Goal: Transaction & Acquisition: Purchase product/service

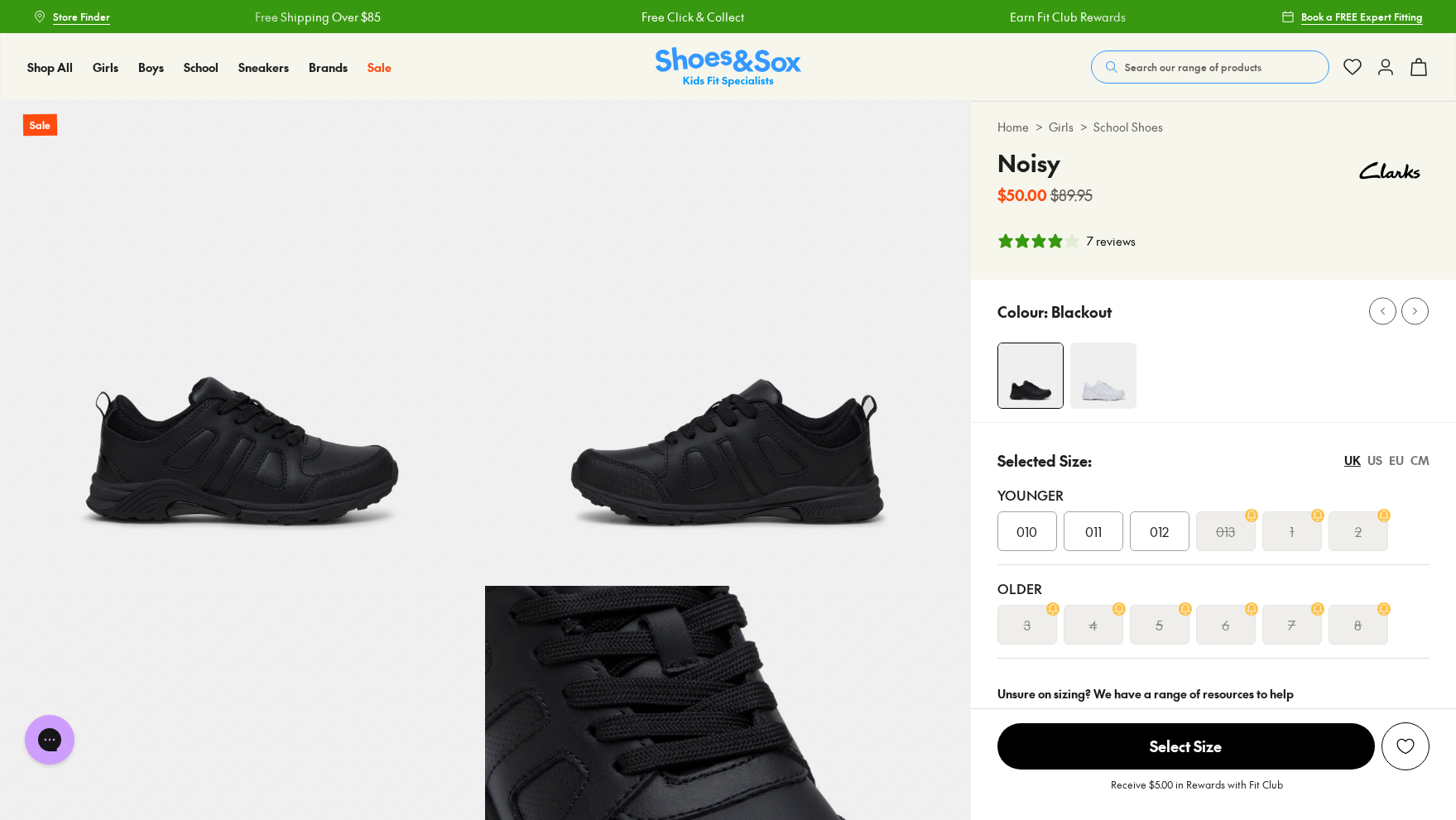
select select "*"
click at [755, 460] on img at bounding box center [727, 343] width 485 height 485
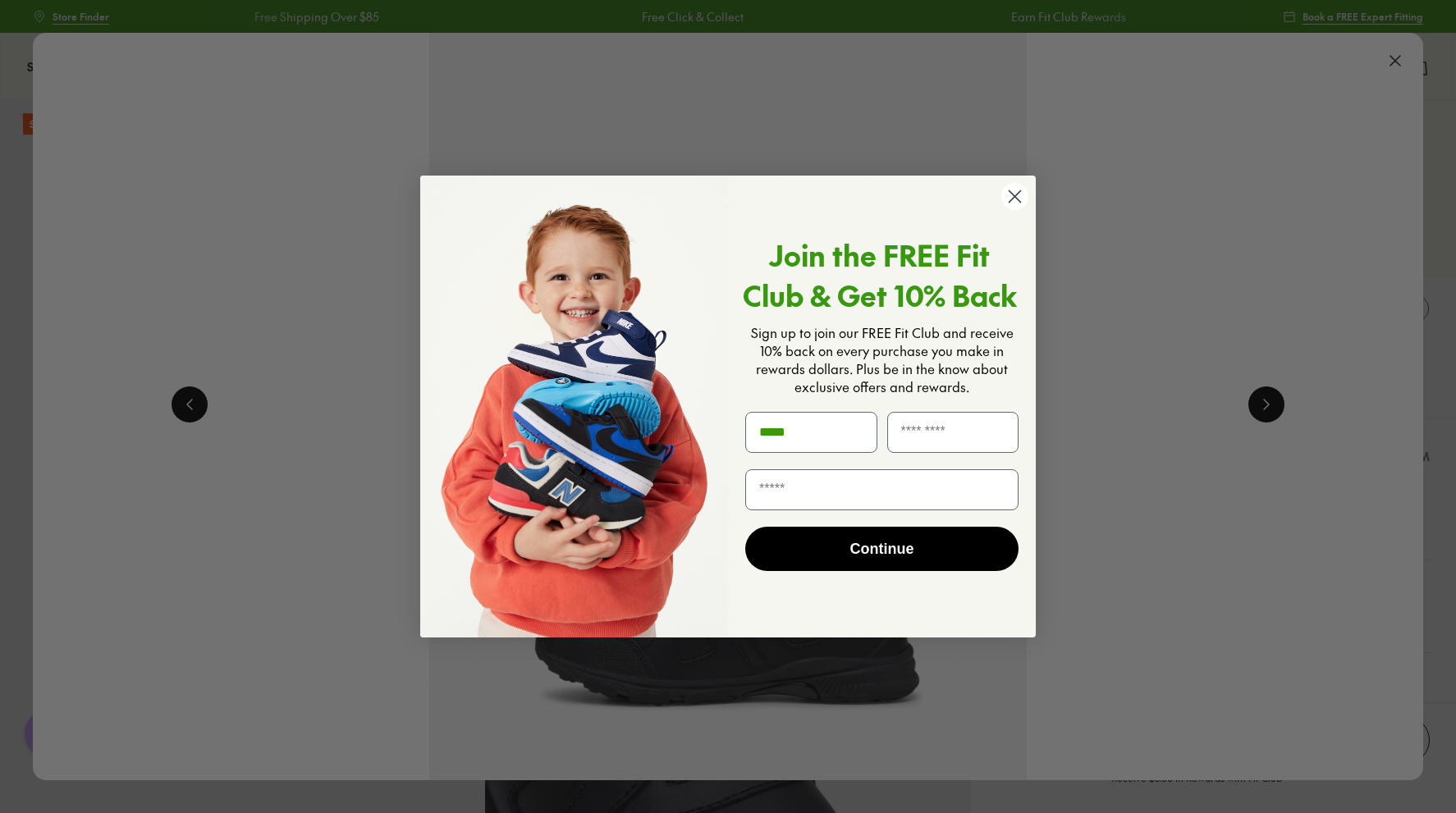
type input "*****"
type input "********"
type input "**********"
click at [866, 556] on button "Continue" at bounding box center [882, 549] width 273 height 45
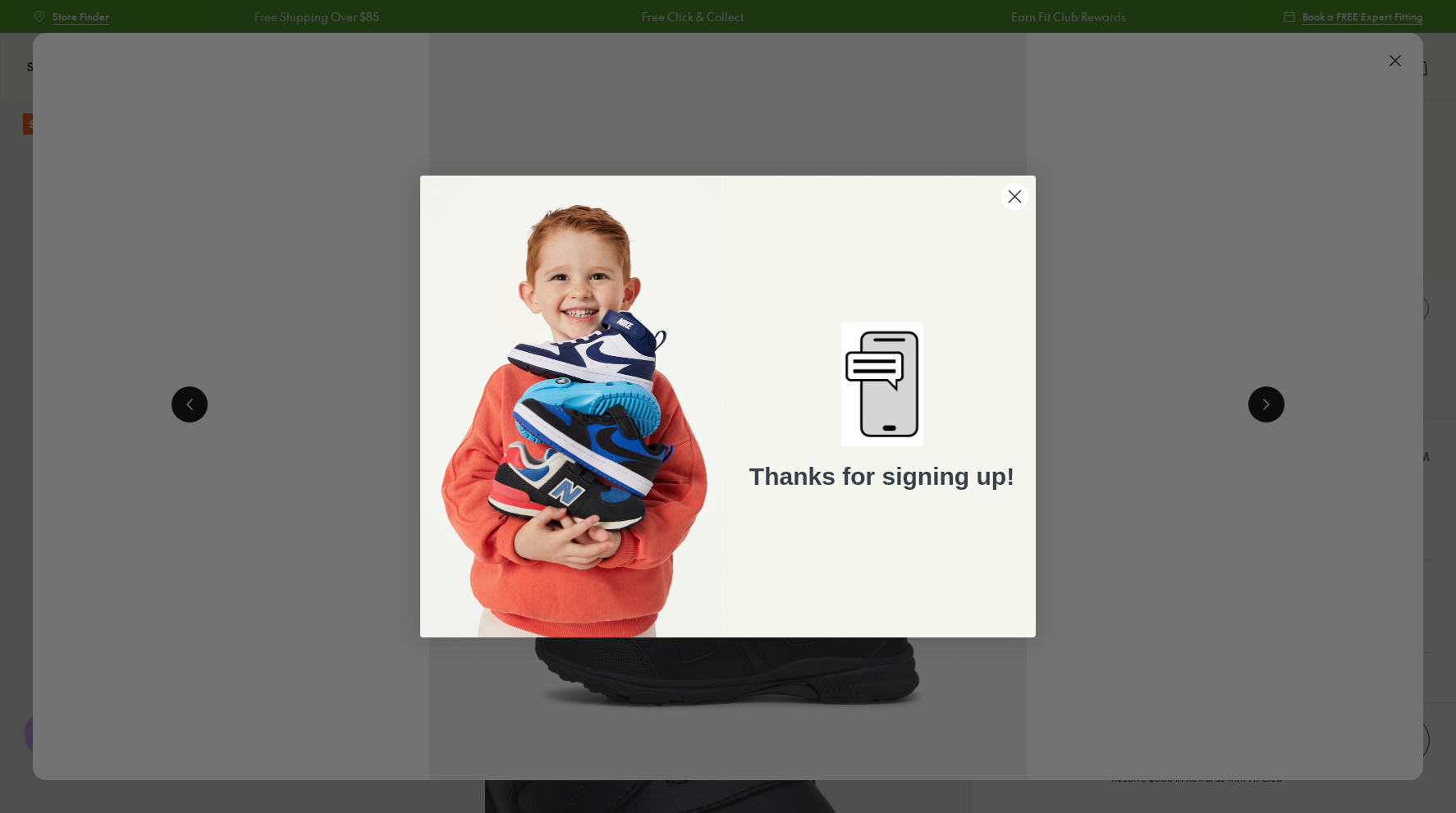
click at [1019, 190] on circle "Close dialog" at bounding box center [1014, 196] width 27 height 27
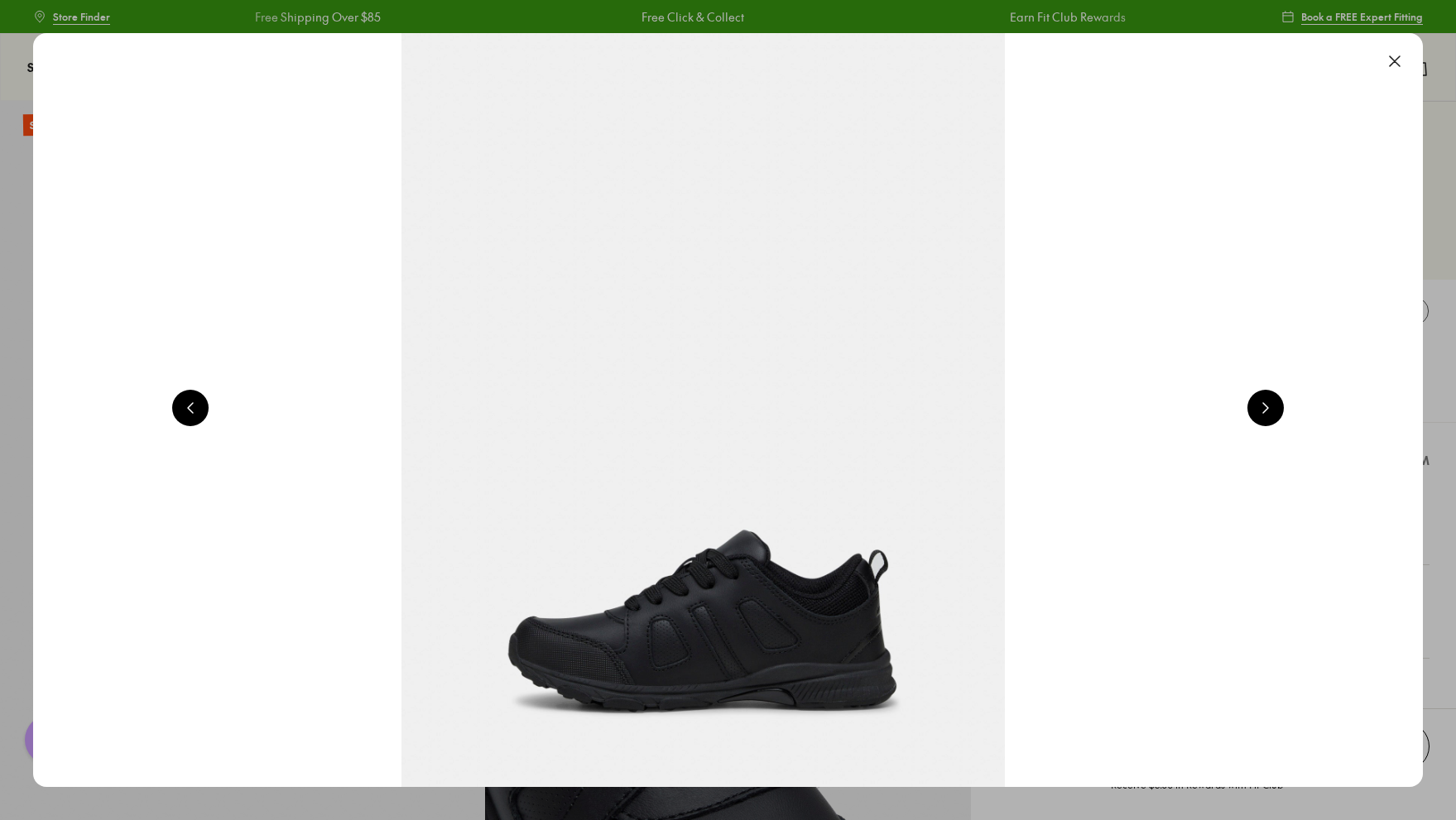
click at [1403, 63] on button at bounding box center [1395, 62] width 37 height 37
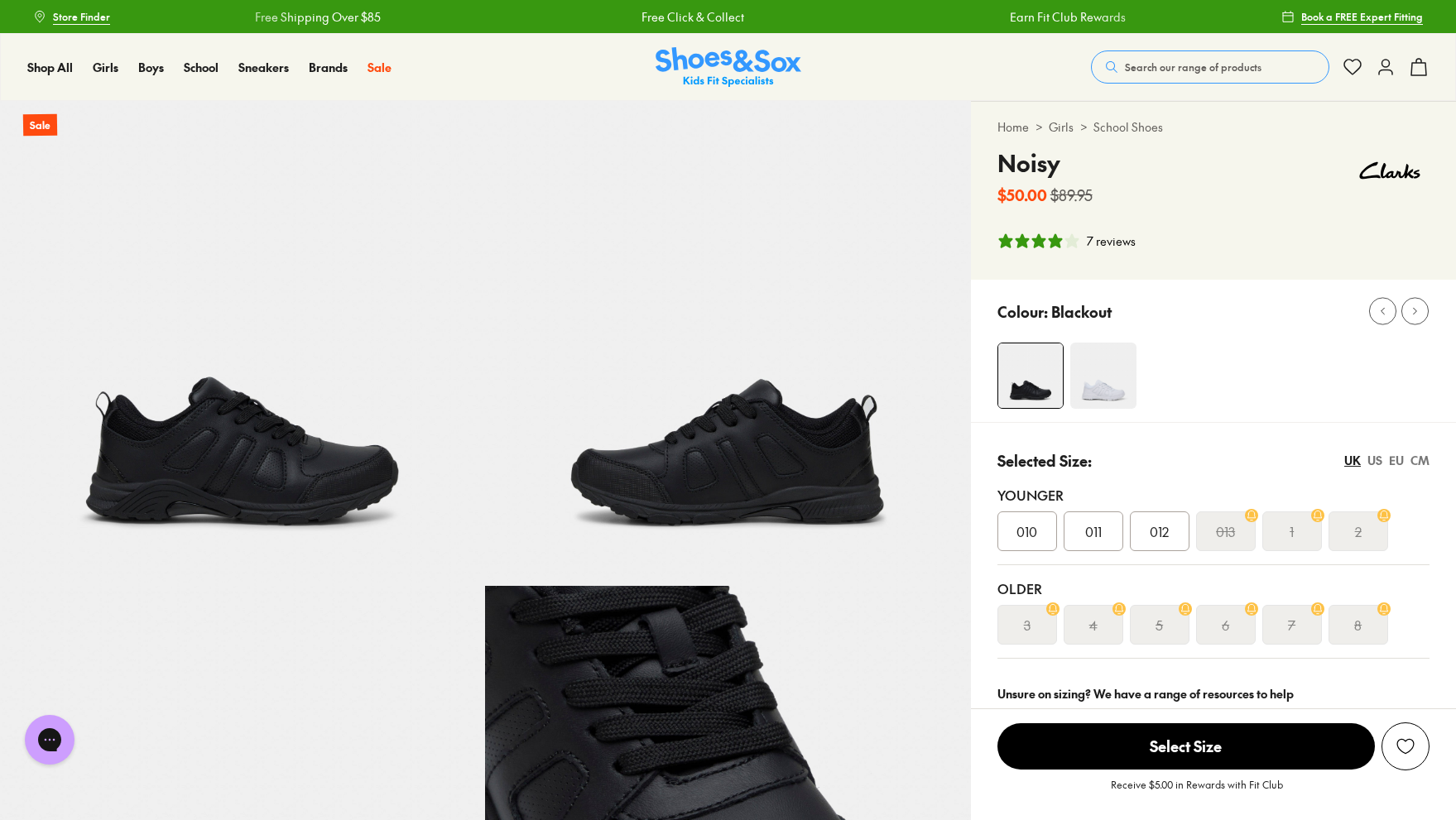
click at [96, 17] on span "Store Finder" at bounding box center [81, 17] width 57 height 15
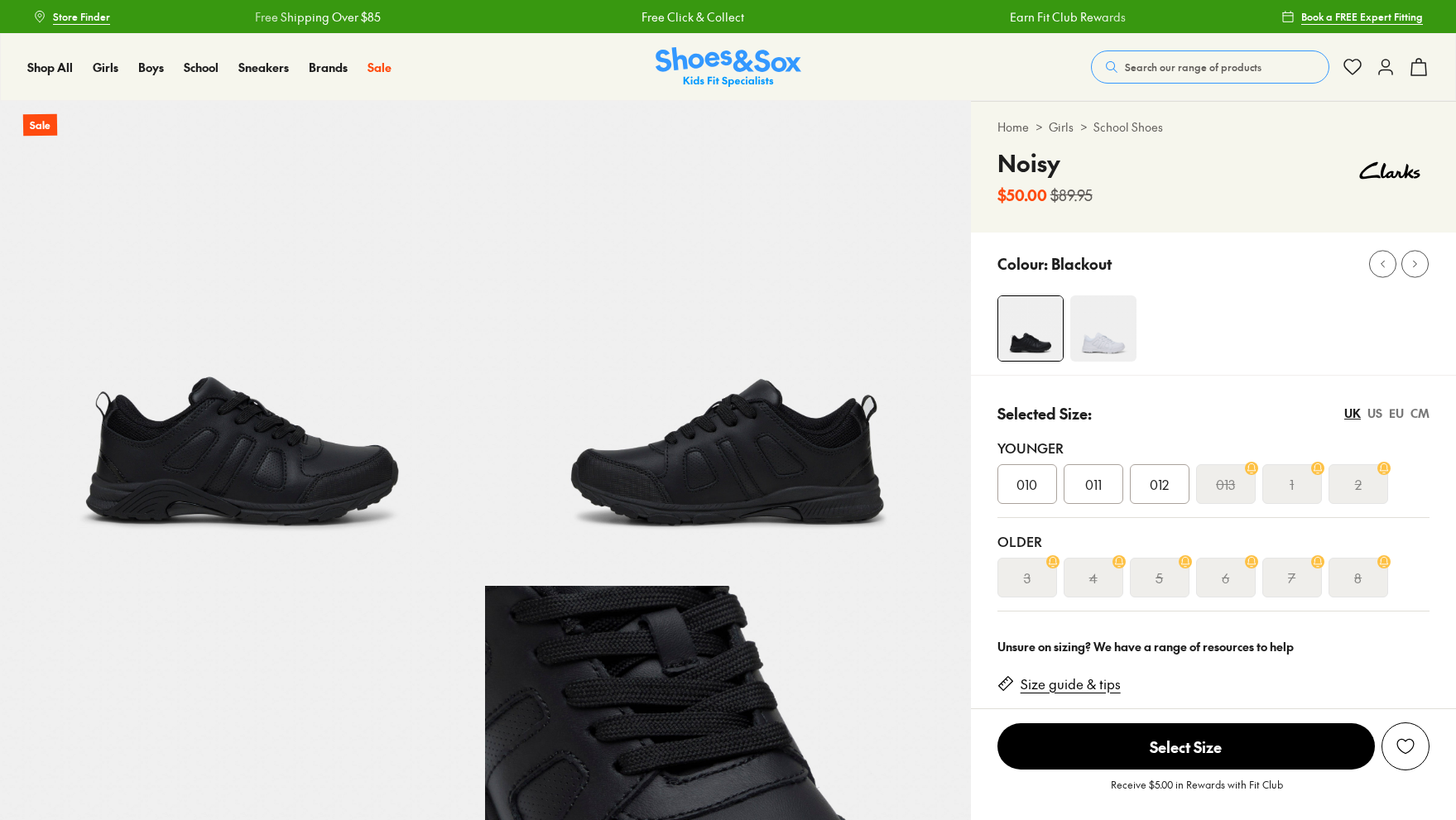
click at [1161, 481] on span "012" at bounding box center [1159, 485] width 19 height 20
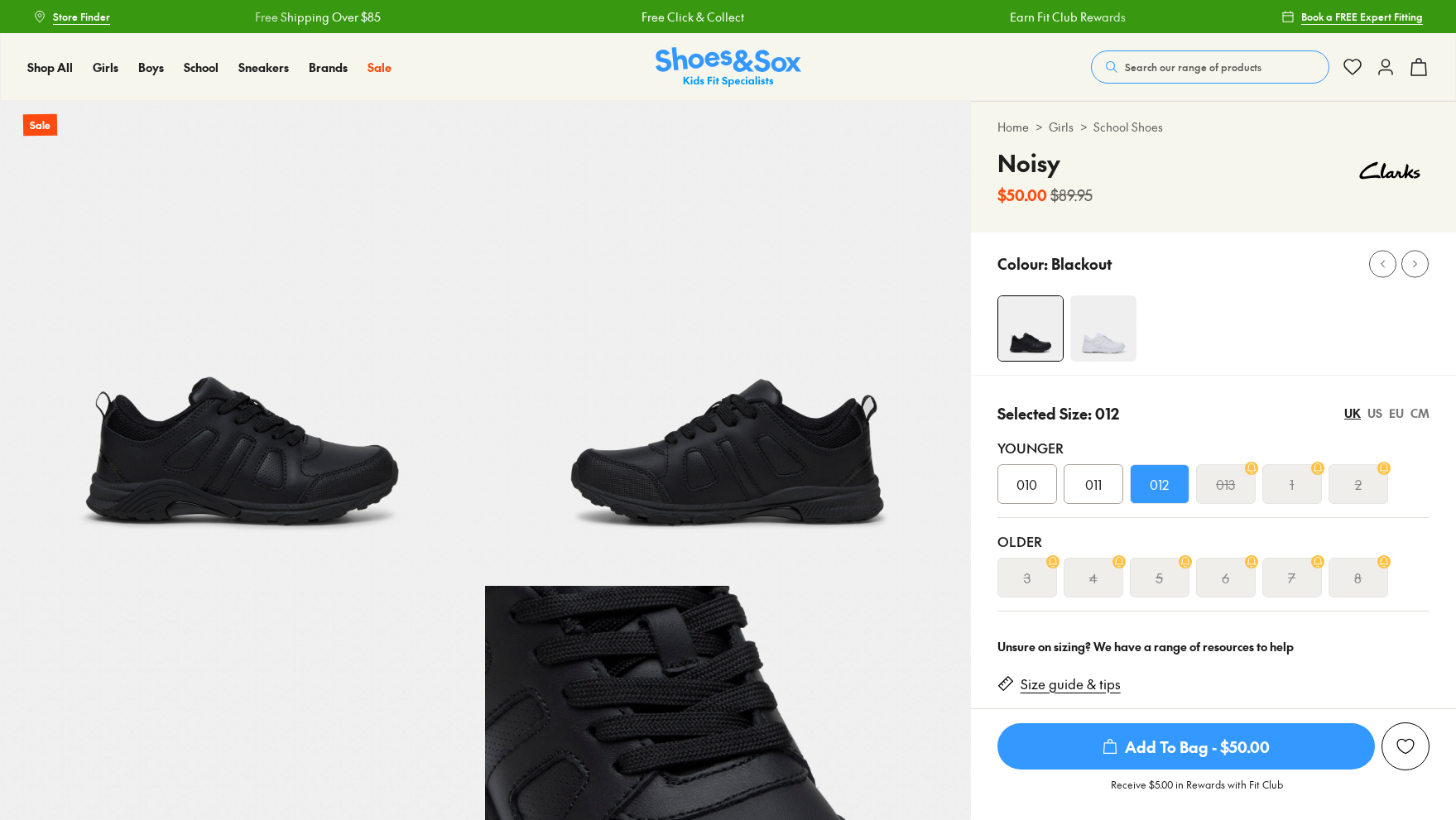
select select "*"
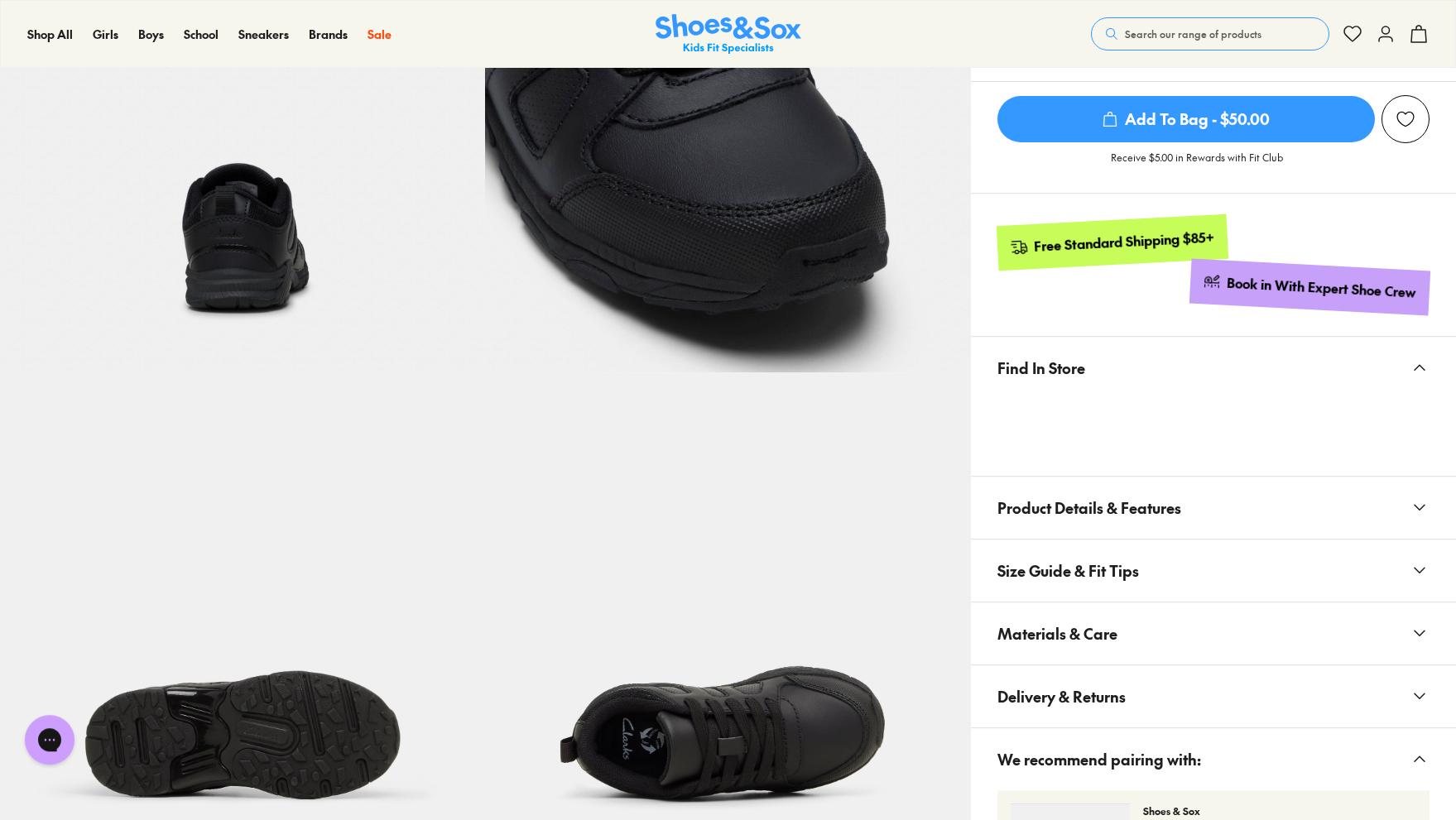
scroll to position [848, 0]
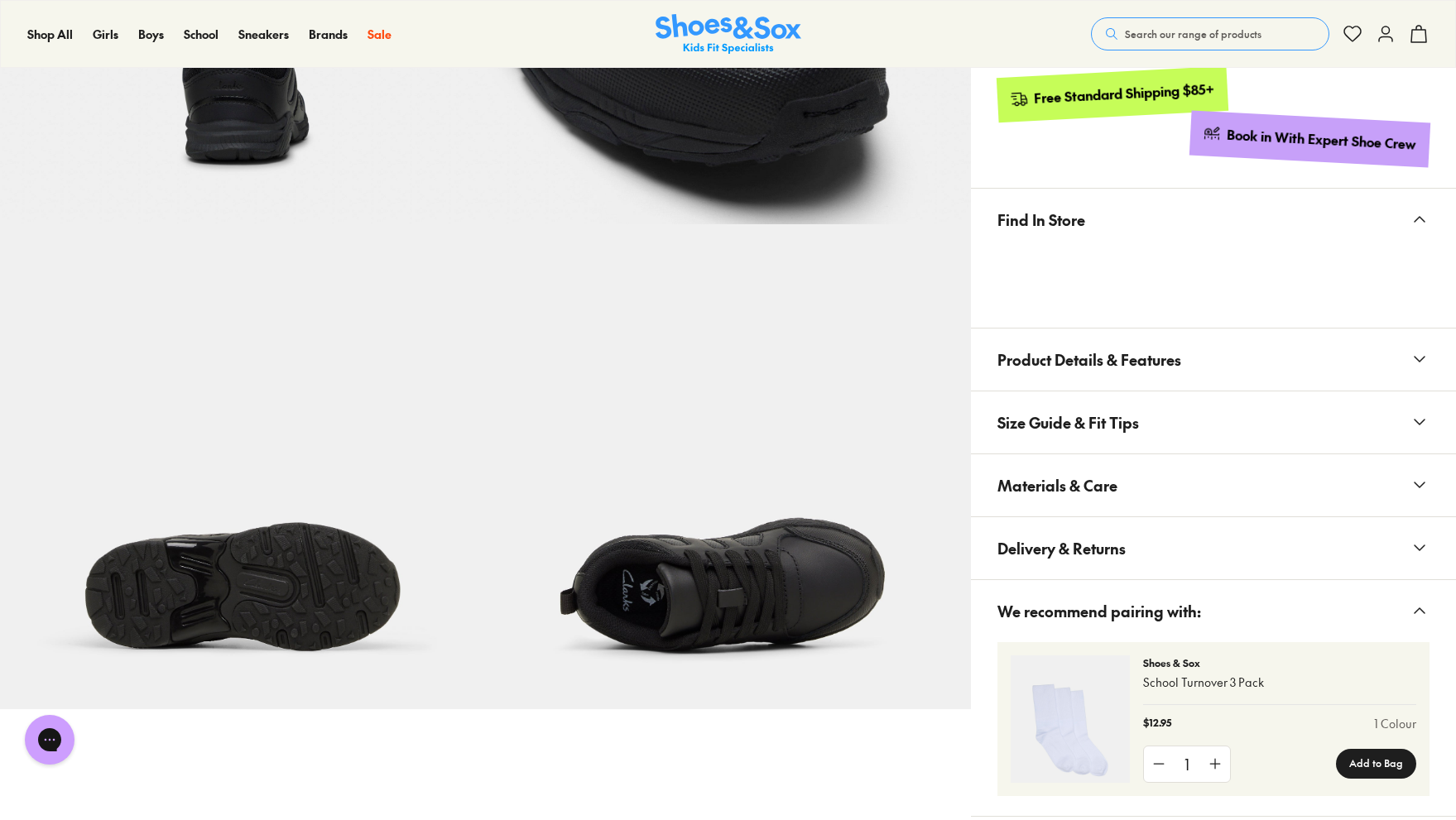
click at [1083, 482] on span "Materials & Care" at bounding box center [1058, 485] width 120 height 49
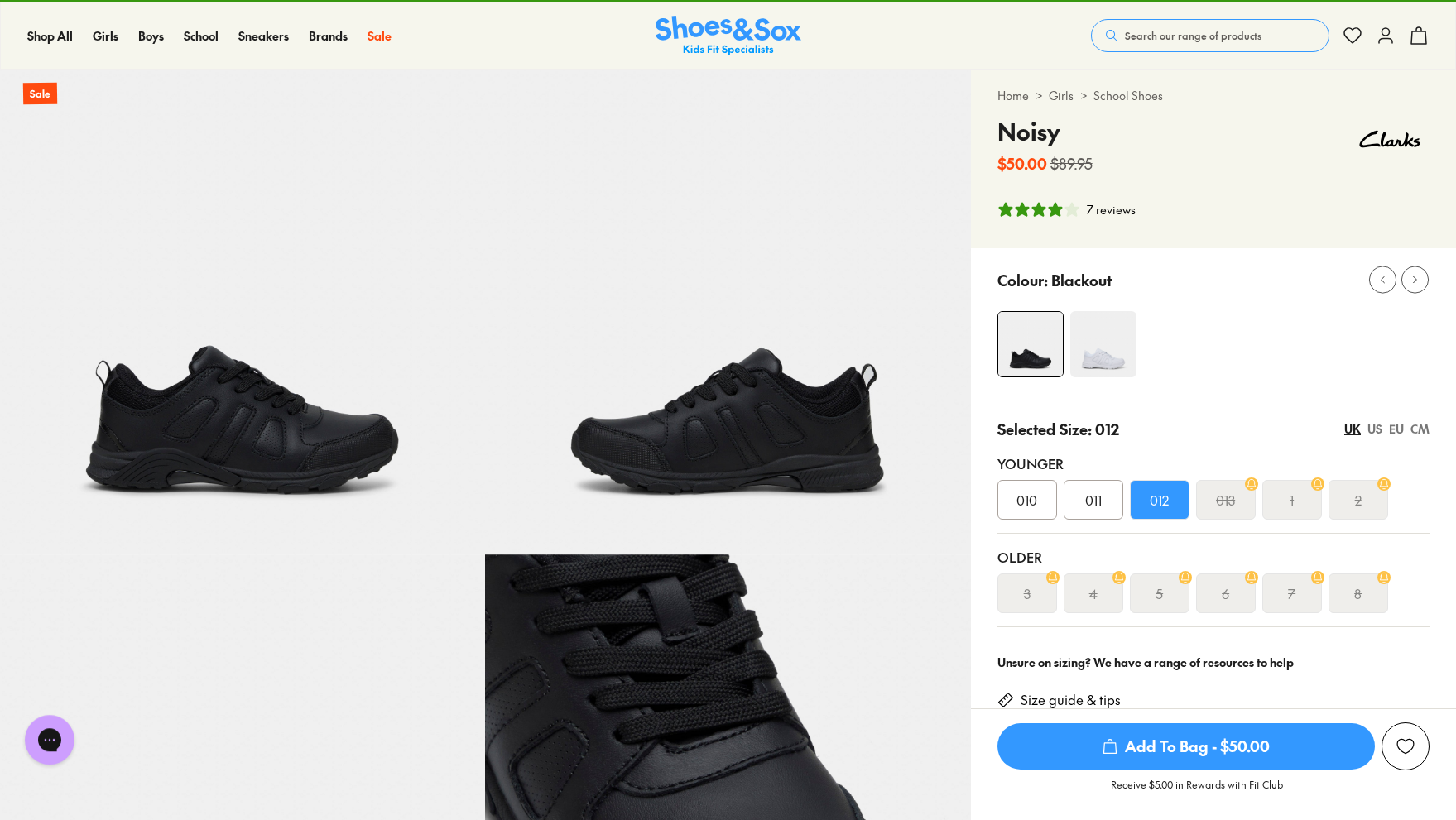
scroll to position [0, 0]
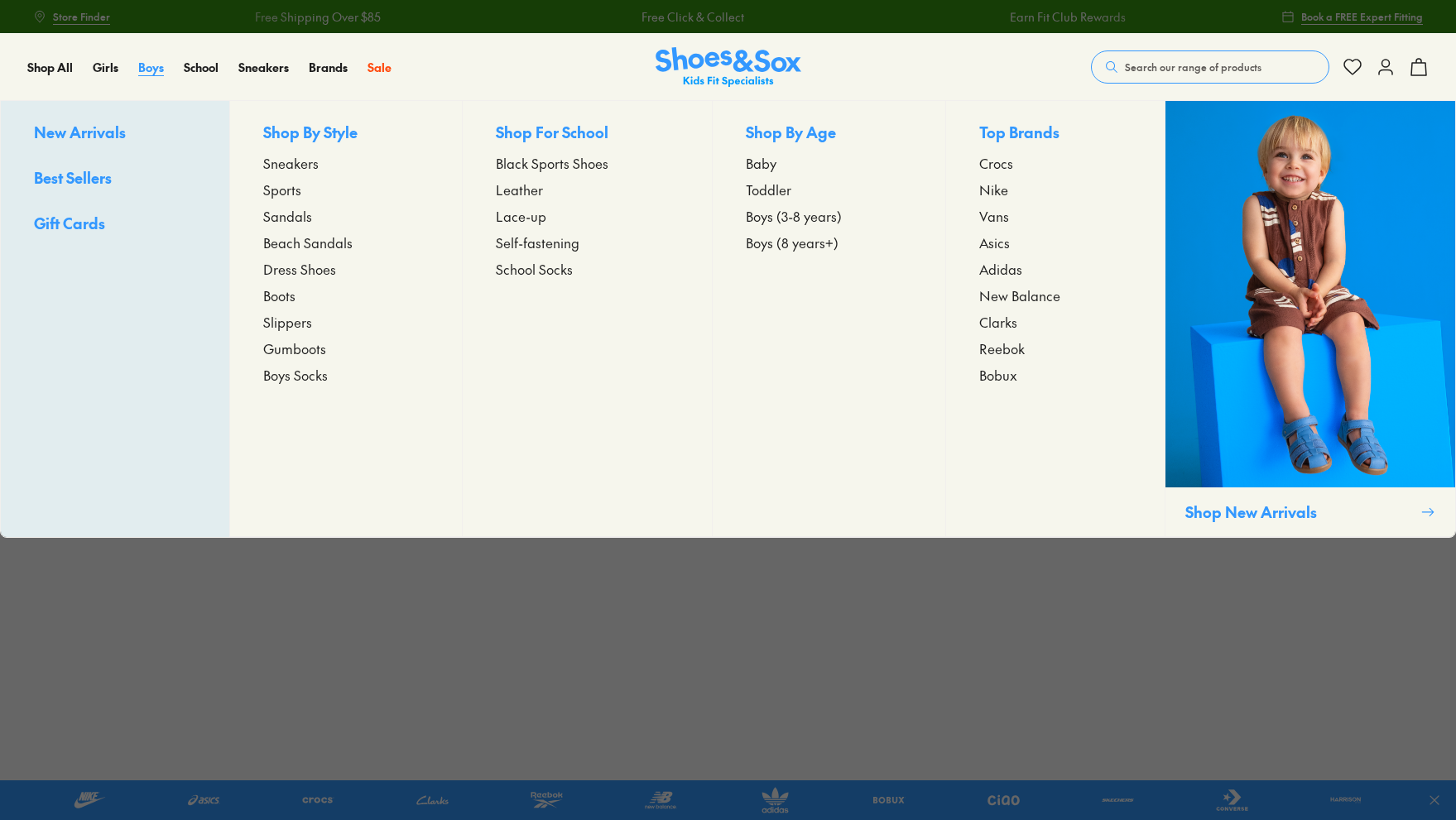
click at [144, 63] on span "Boys" at bounding box center [151, 67] width 26 height 17
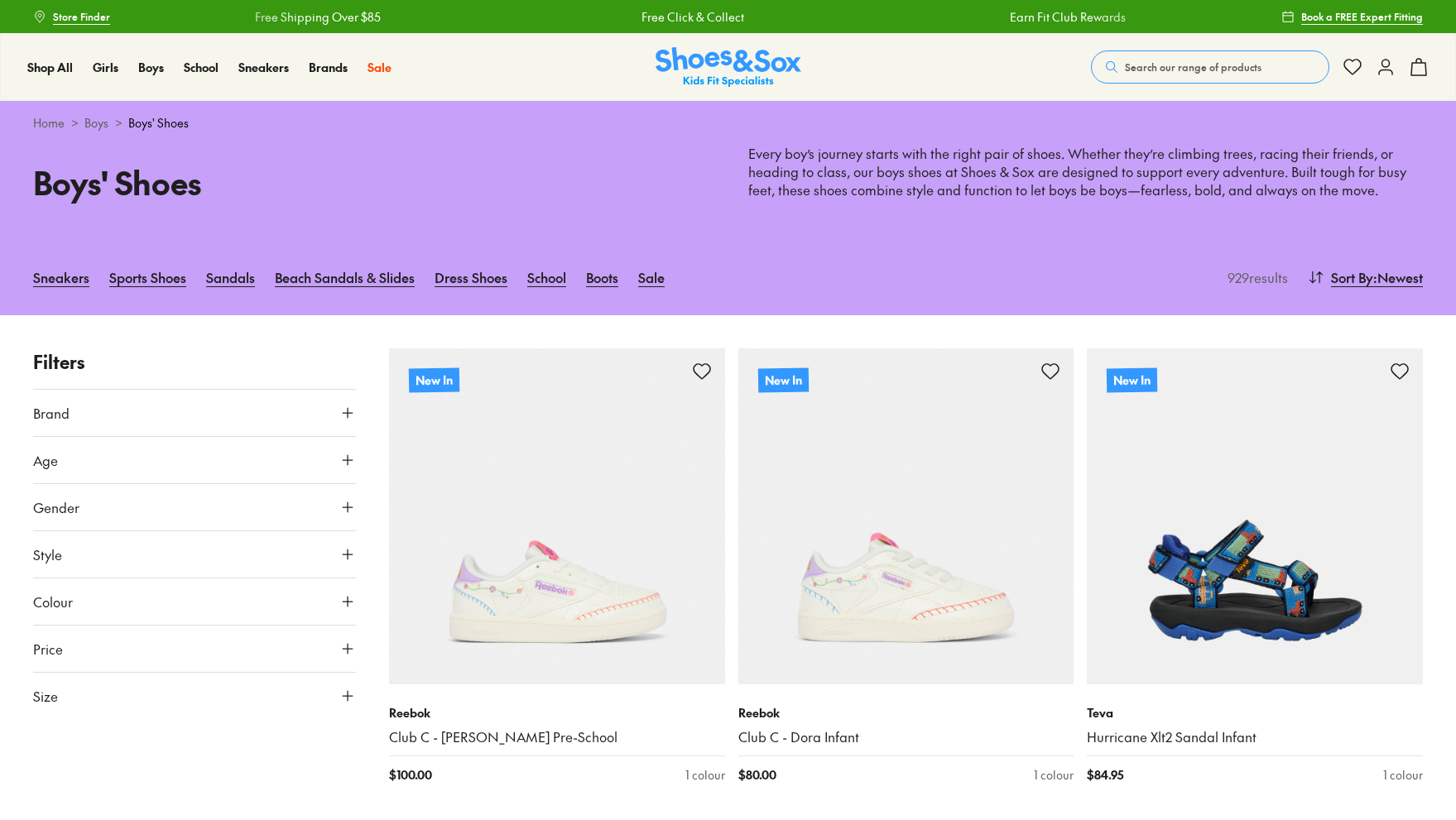
click at [147, 418] on button "Brand" at bounding box center [194, 413] width 323 height 47
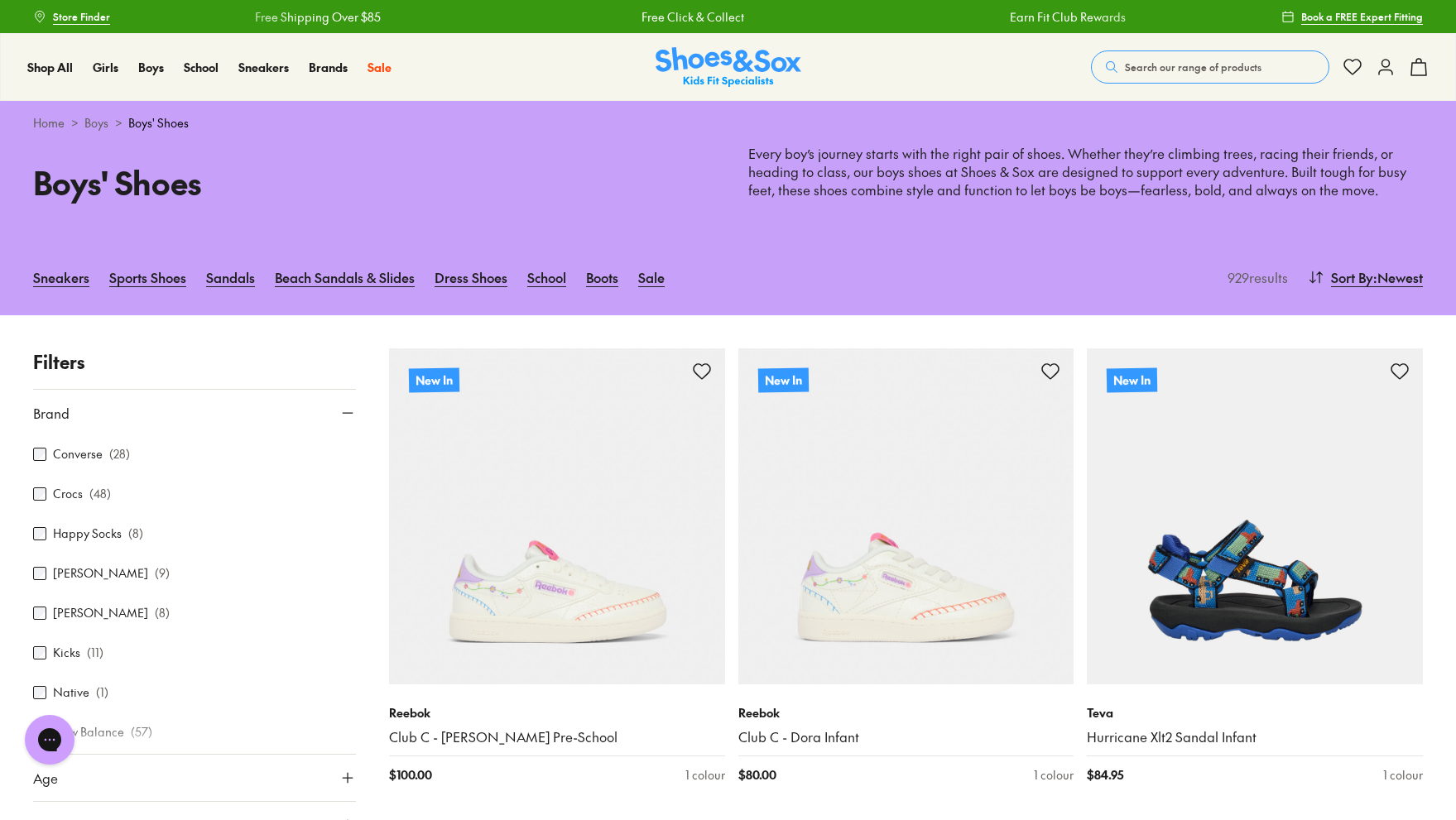
scroll to position [261, 0]
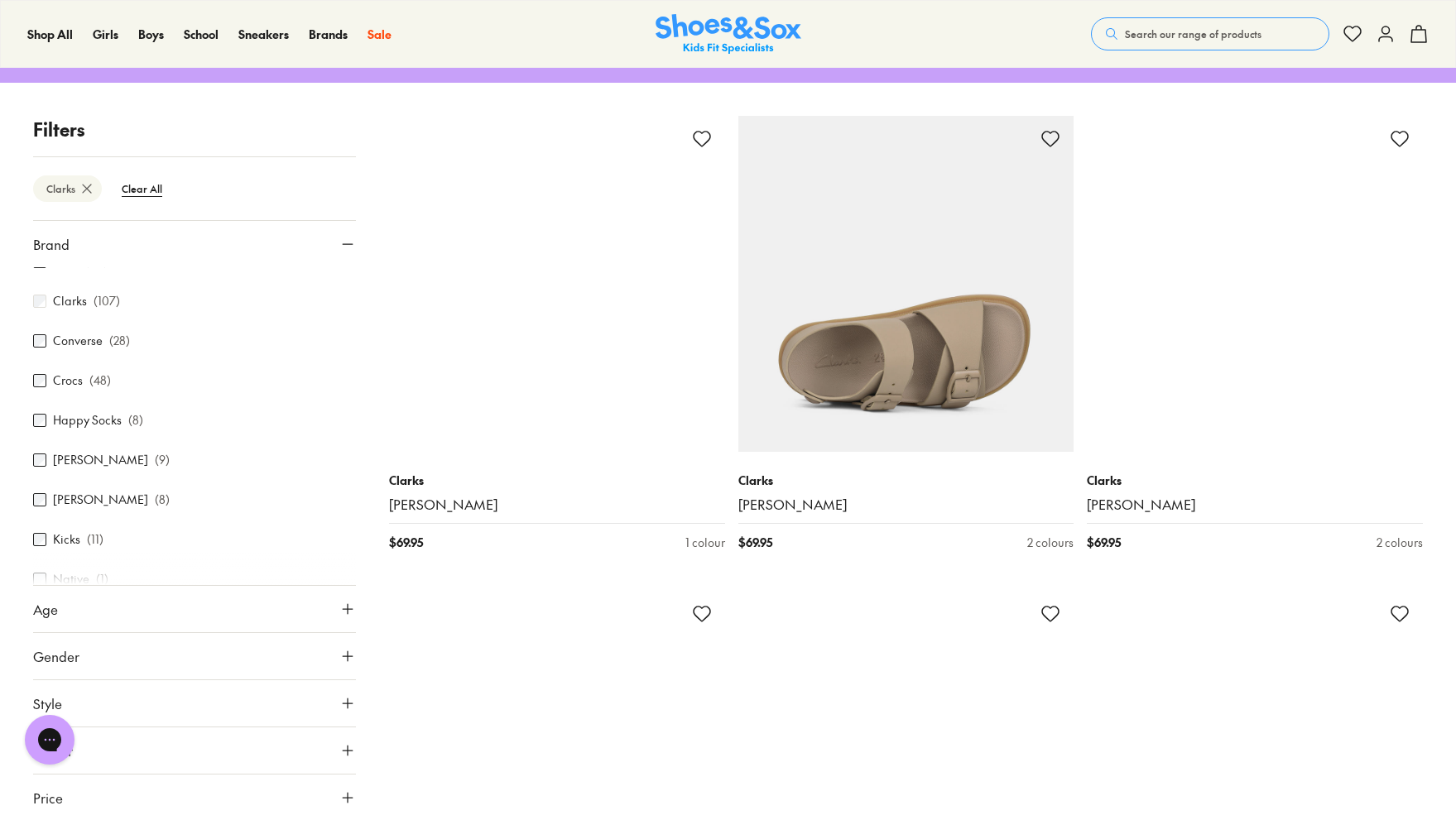
scroll to position [25, 0]
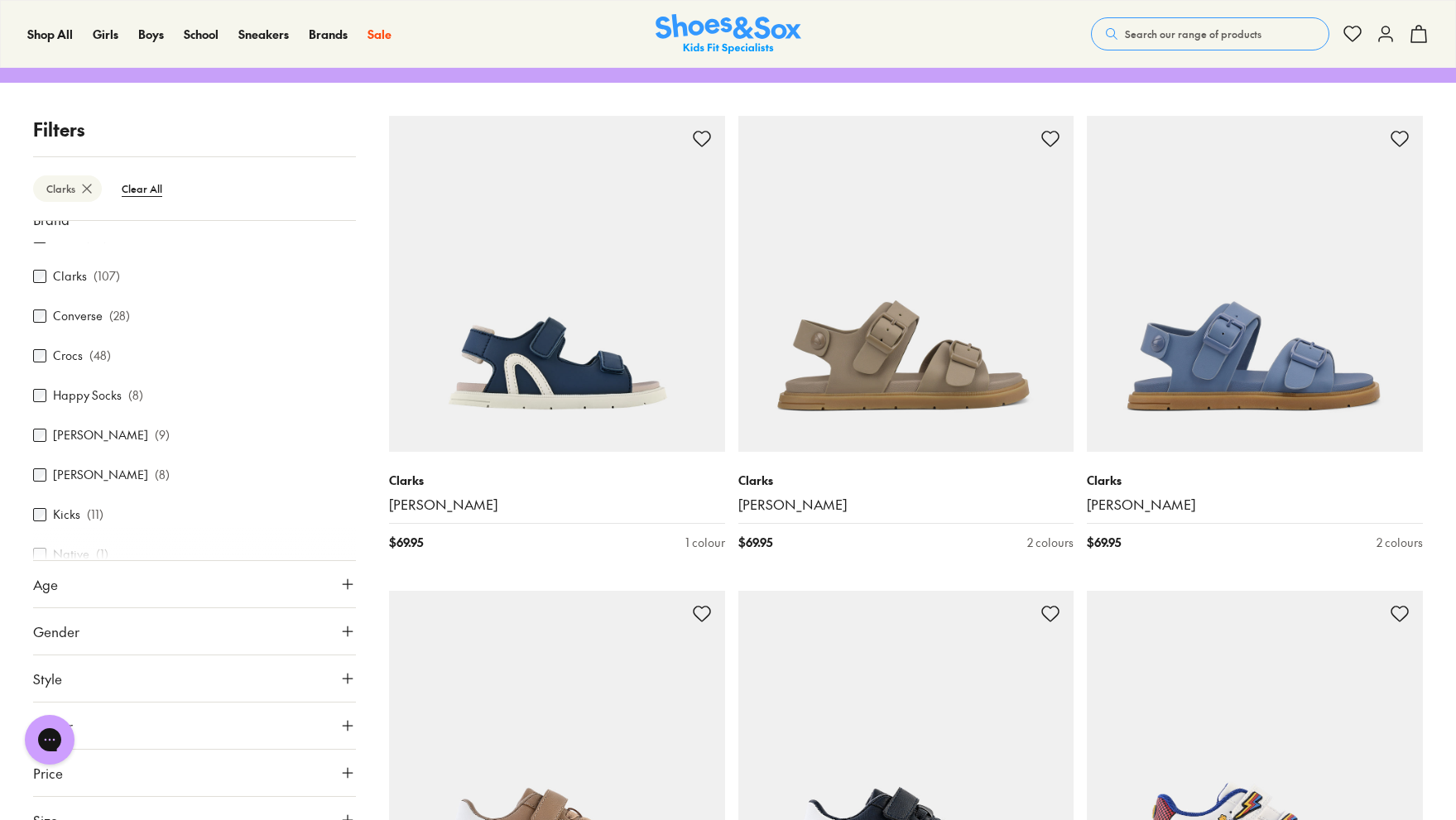
click at [240, 642] on button "Gender" at bounding box center [194, 631] width 323 height 47
click at [199, 677] on label "Boys" at bounding box center [194, 680] width 105 height 31
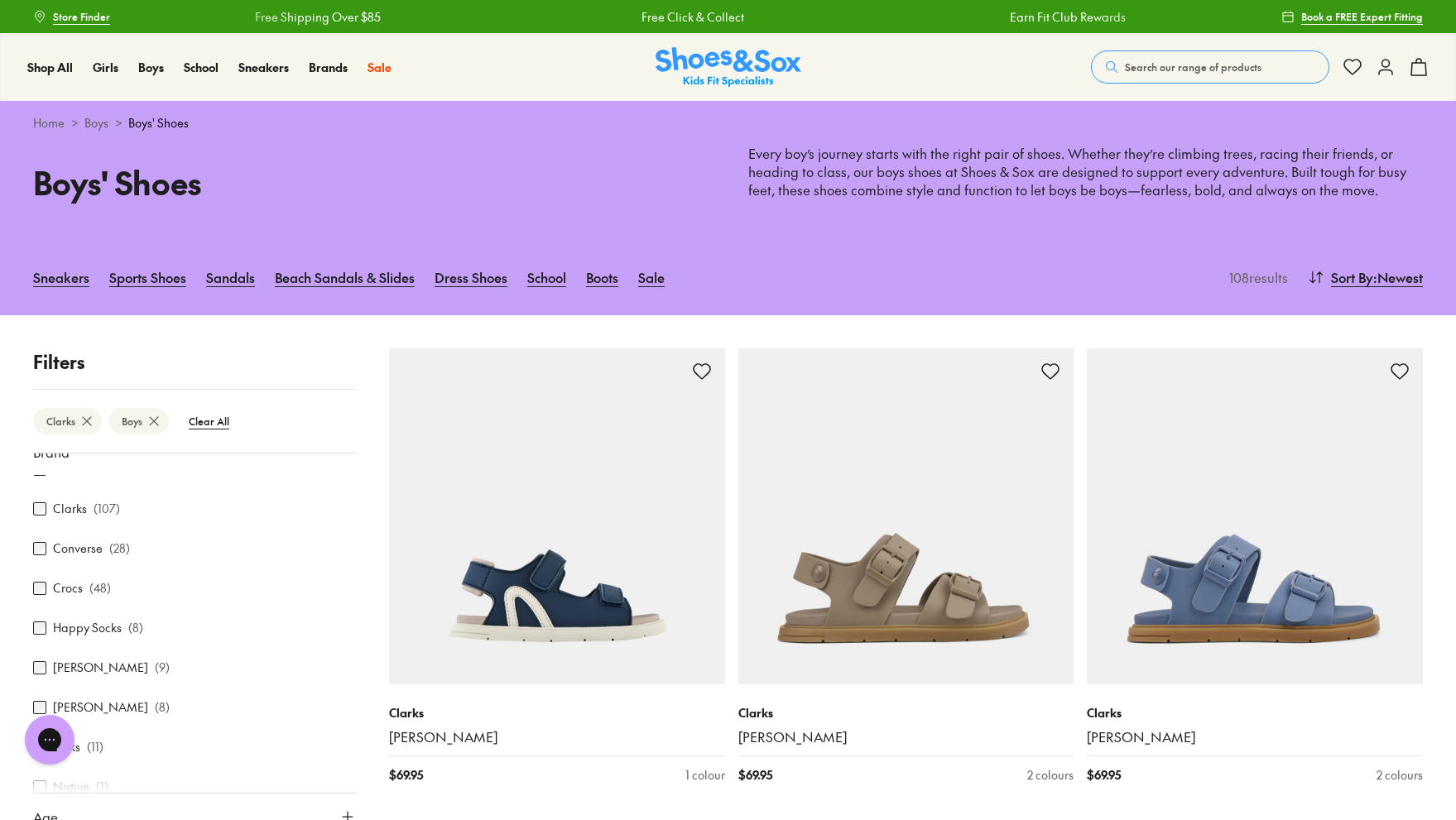
click at [187, 686] on div "Adidas Originals ( 28 ) Adidas Performance ( 34 ) Asics ( 80 ) Birkenstock ( 19…" at bounding box center [194, 797] width 323 height 1165
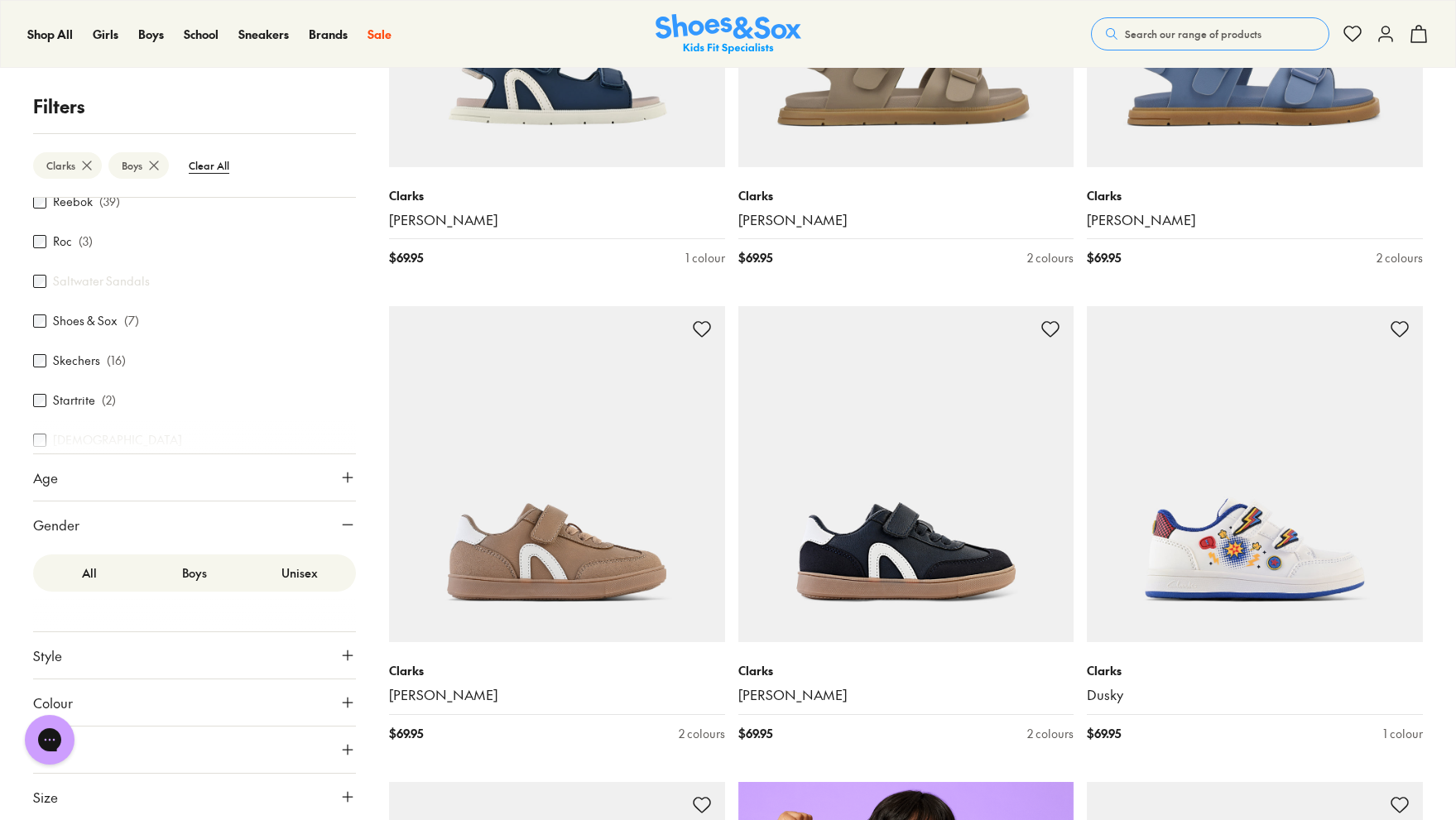
scroll to position [688, 0]
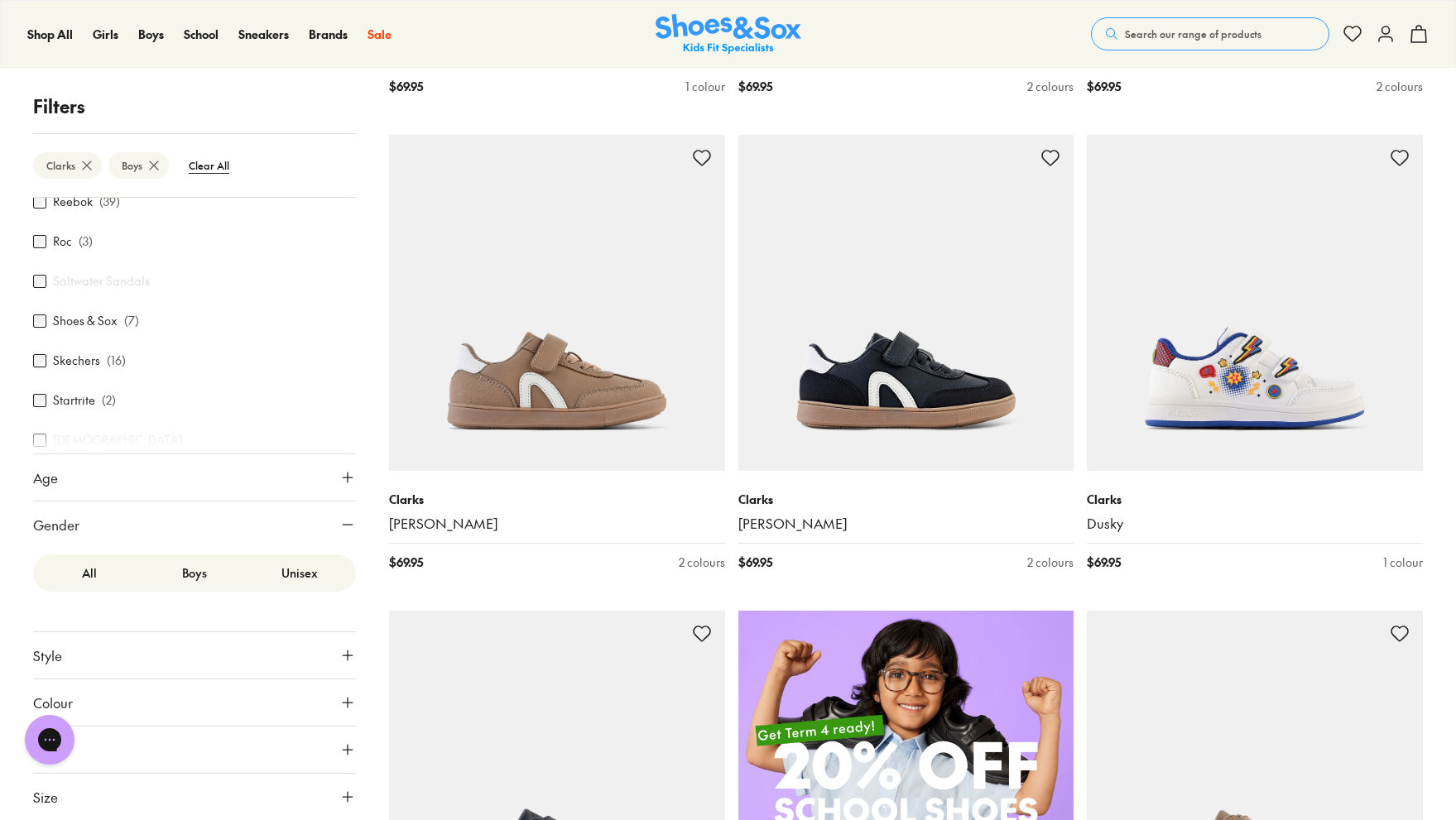
click at [189, 656] on button "Style" at bounding box center [194, 656] width 323 height 47
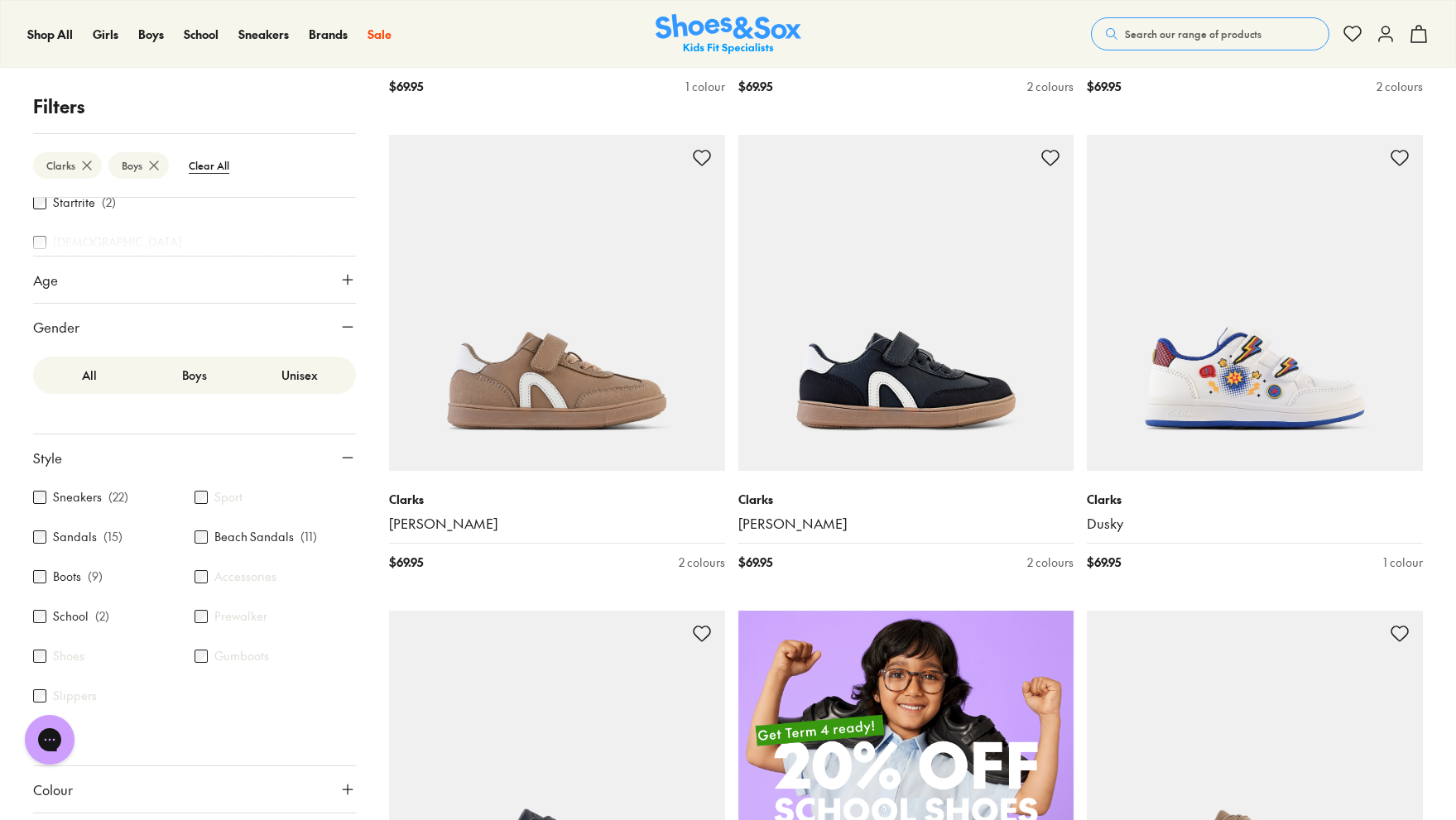
scroll to position [314, 0]
click at [74, 612] on label "School" at bounding box center [70, 609] width 36 height 18
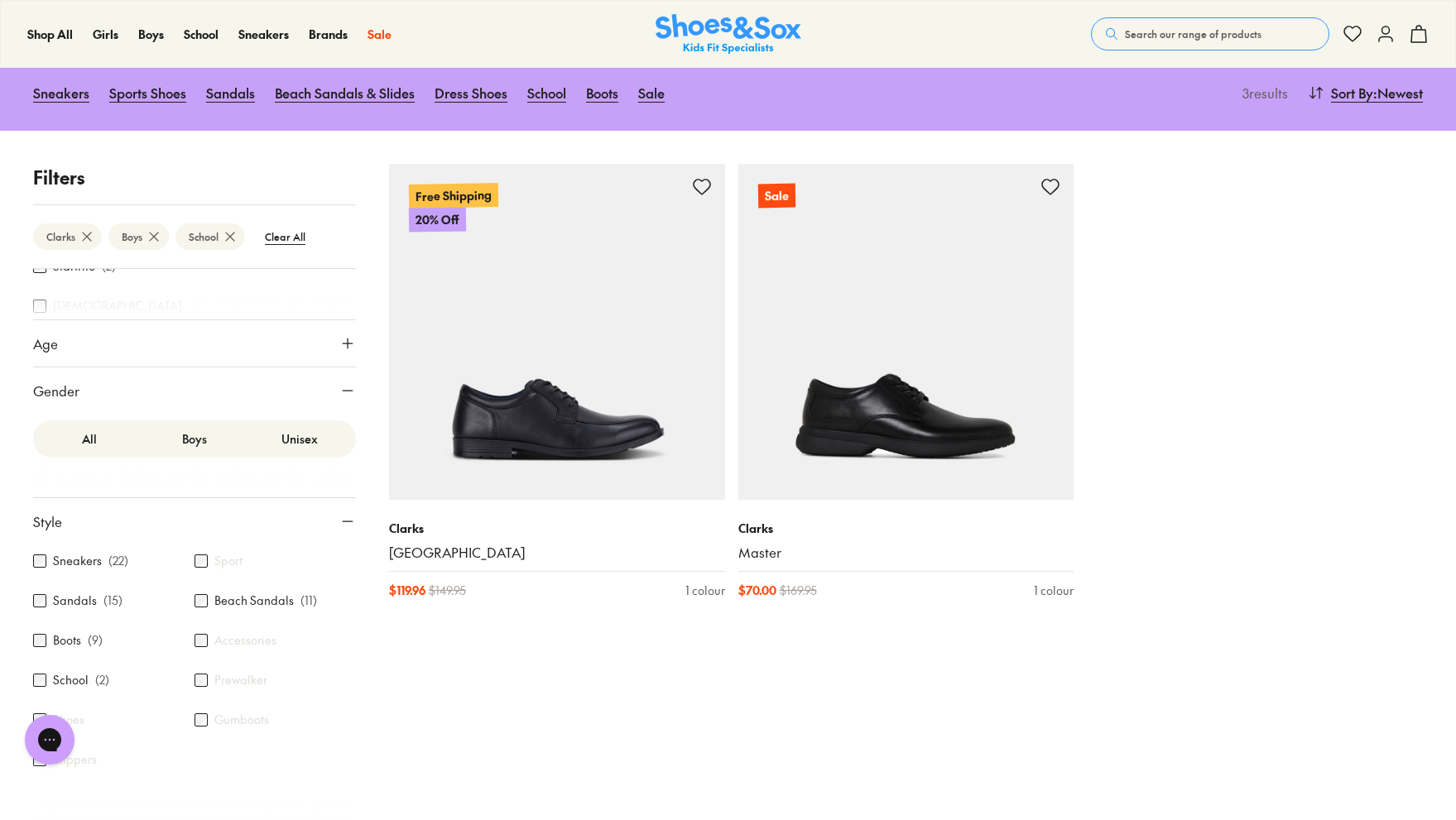
click at [83, 564] on label "Sneakers" at bounding box center [77, 561] width 49 height 18
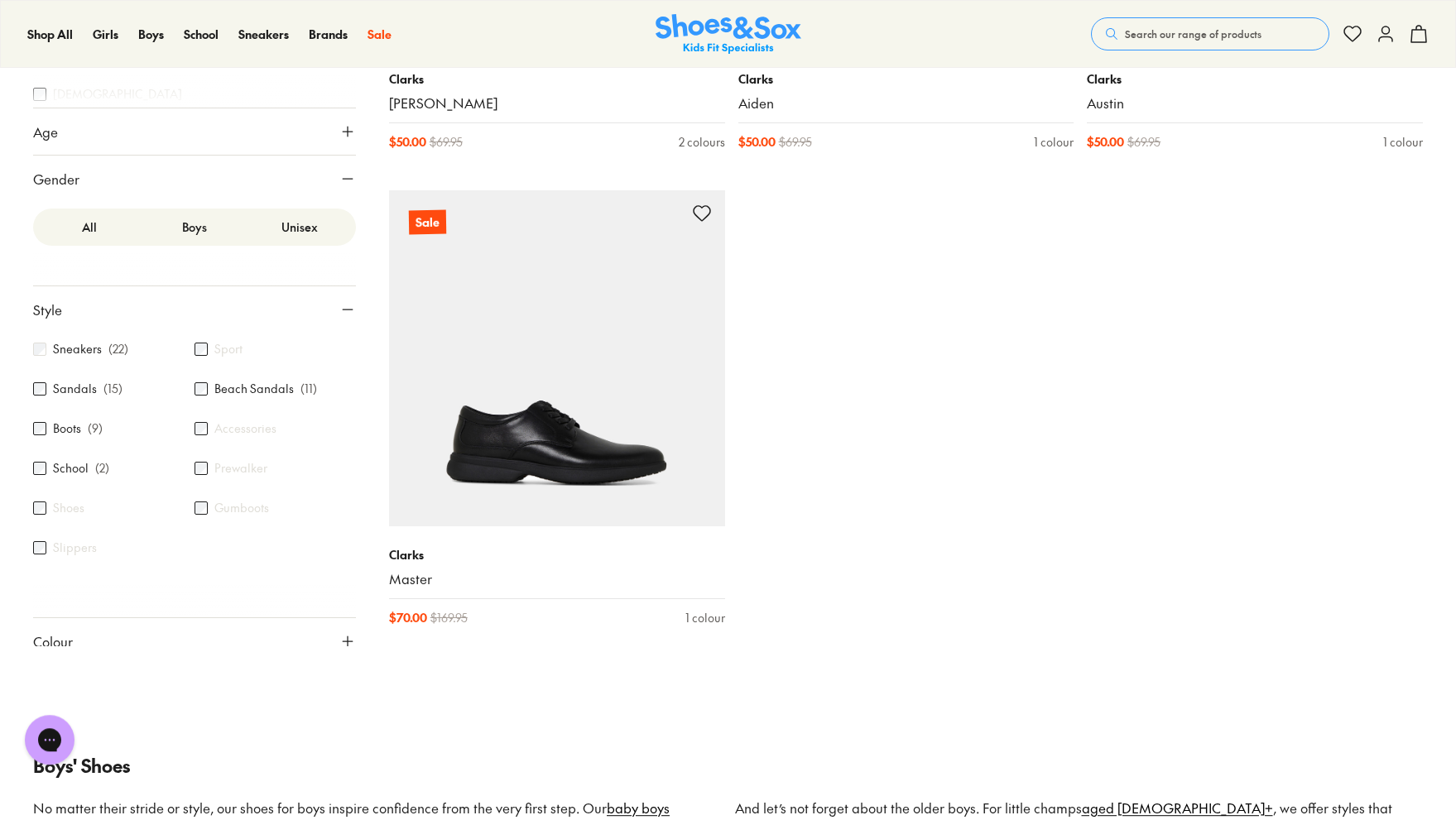
scroll to position [3998, 0]
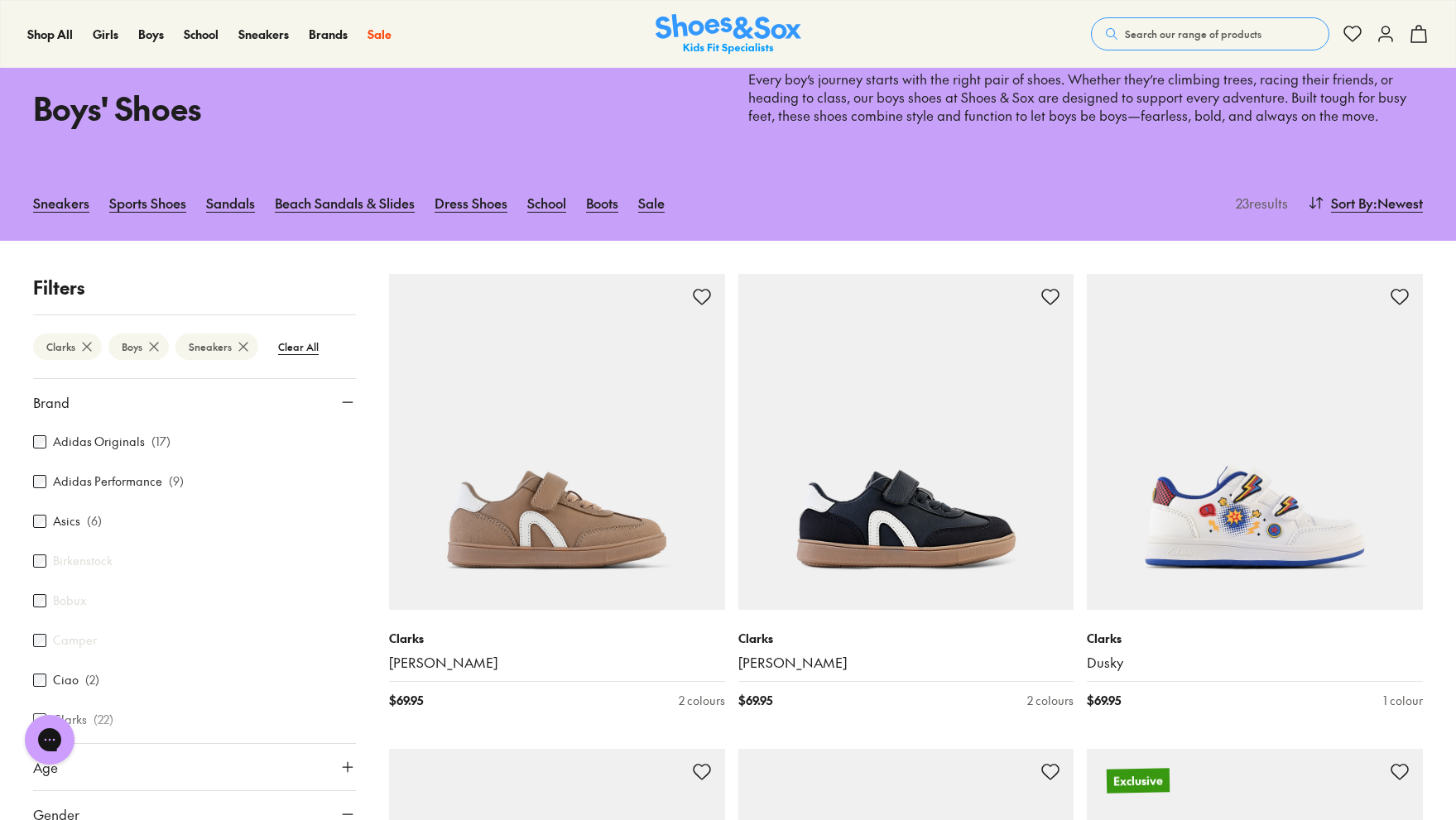
scroll to position [65, 0]
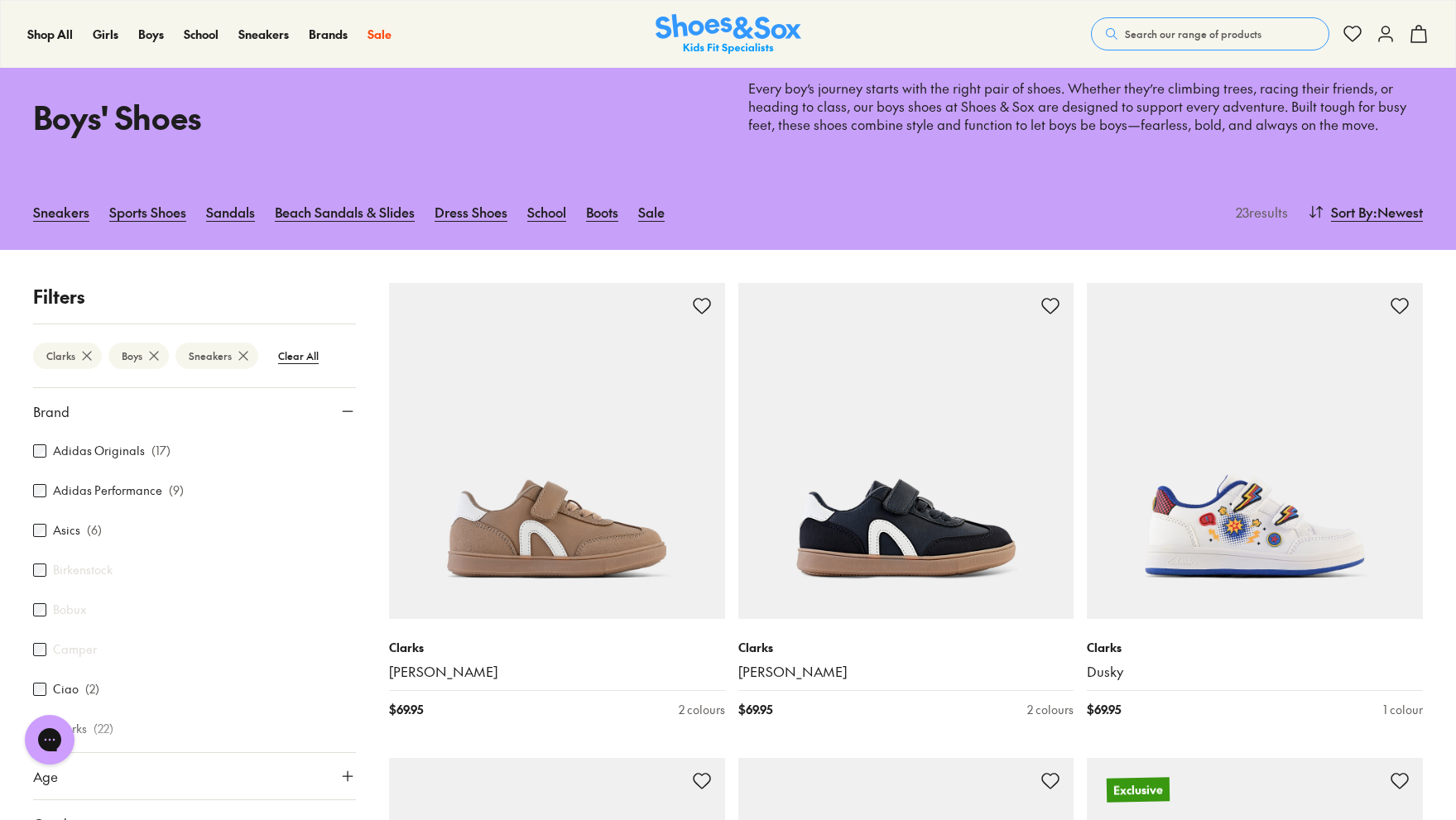
click at [159, 355] on icon at bounding box center [154, 356] width 17 height 17
click at [224, 357] on btn "Clear All" at bounding box center [231, 356] width 67 height 30
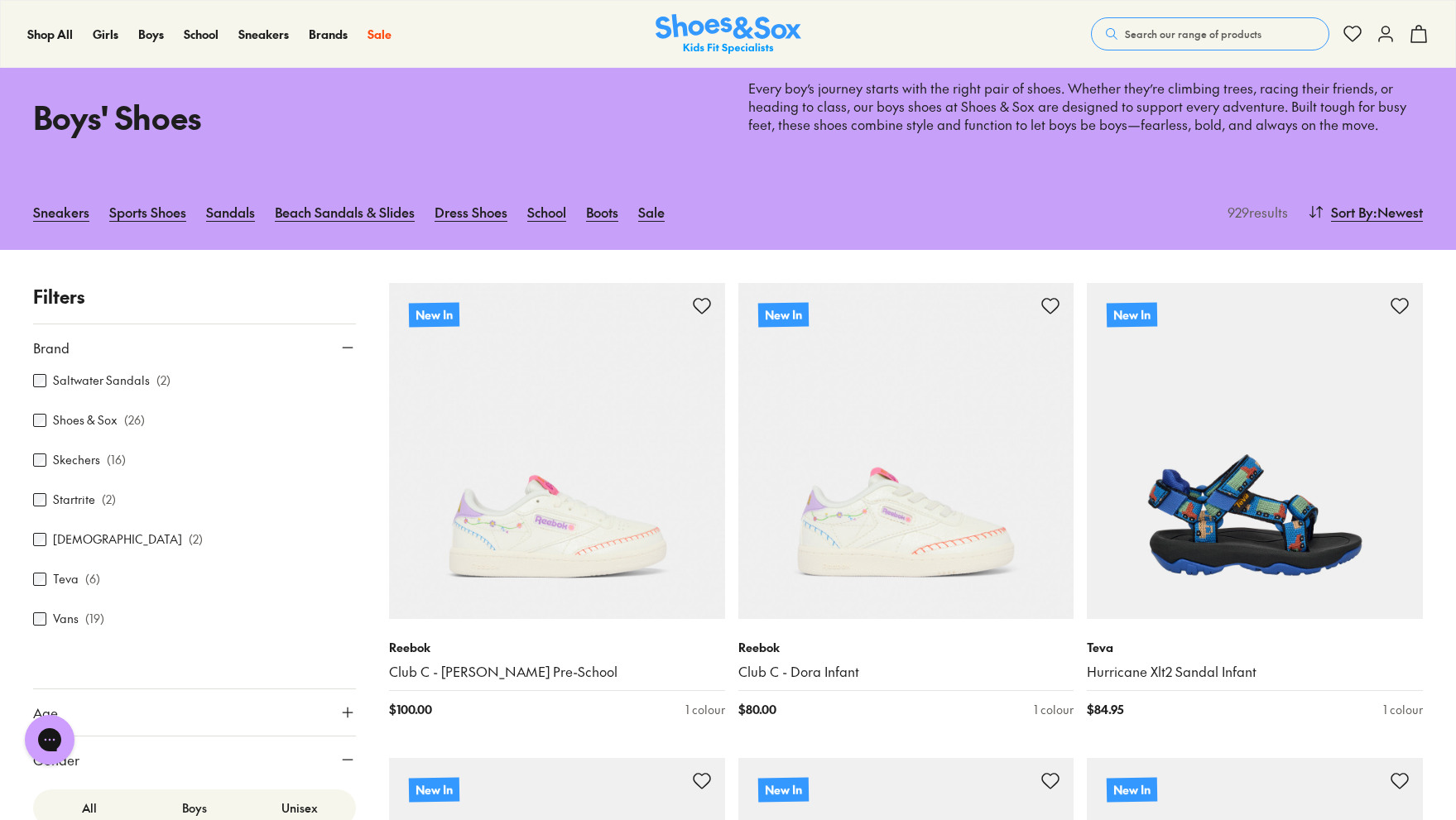
scroll to position [229, 0]
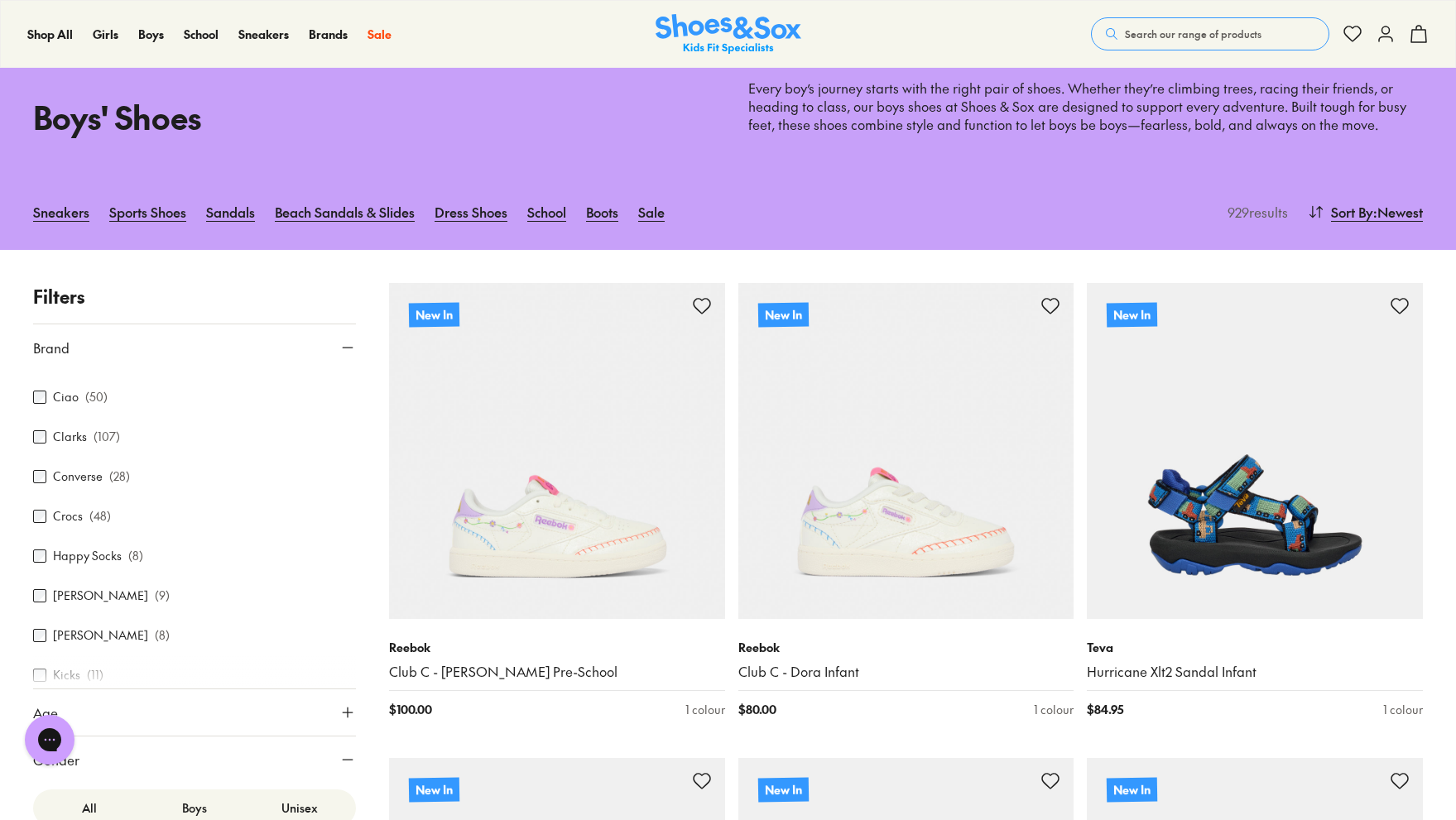
click at [67, 436] on label "Clarks" at bounding box center [69, 436] width 34 height 18
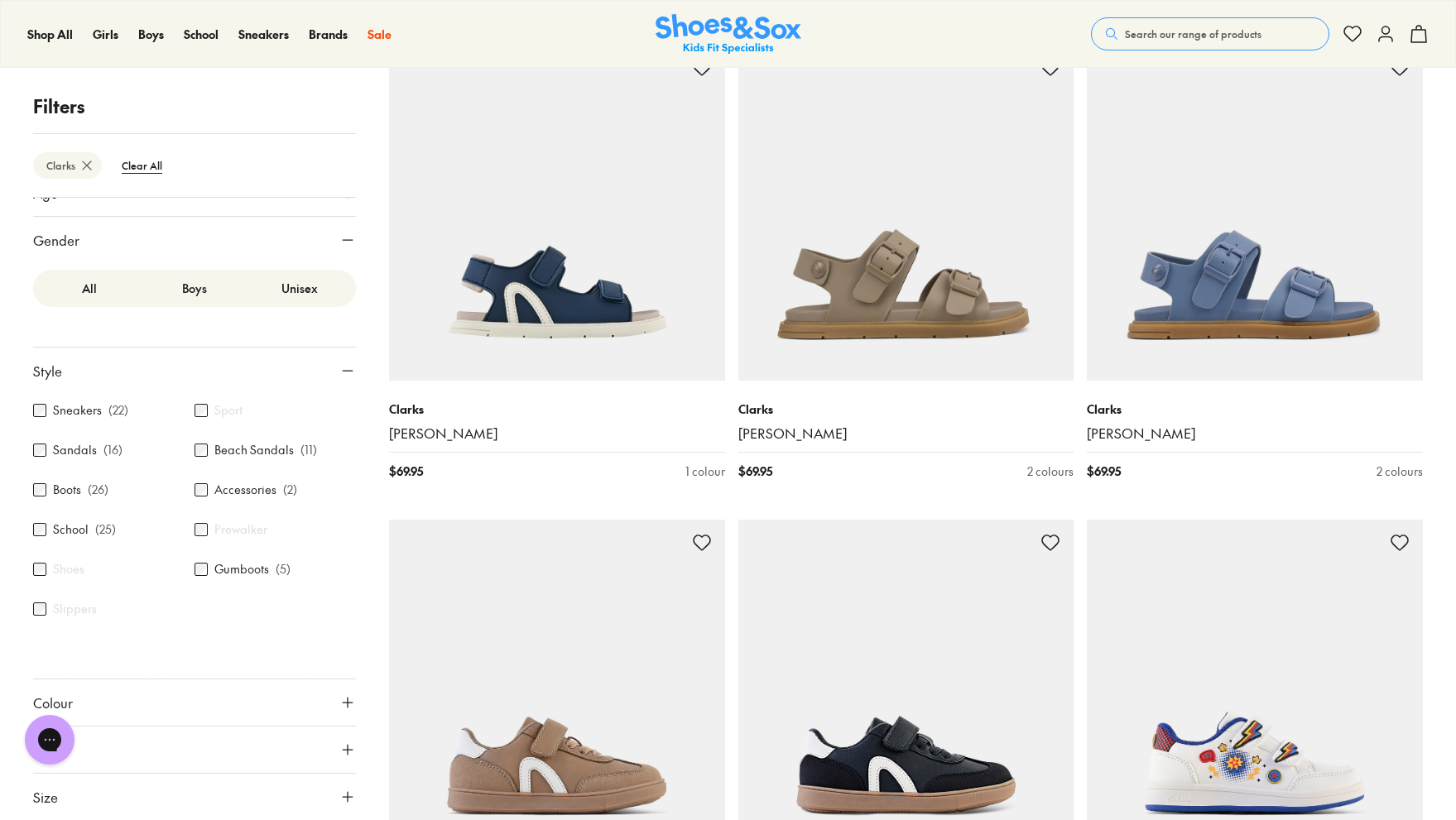
click at [310, 289] on label "Unisex" at bounding box center [300, 288] width 105 height 31
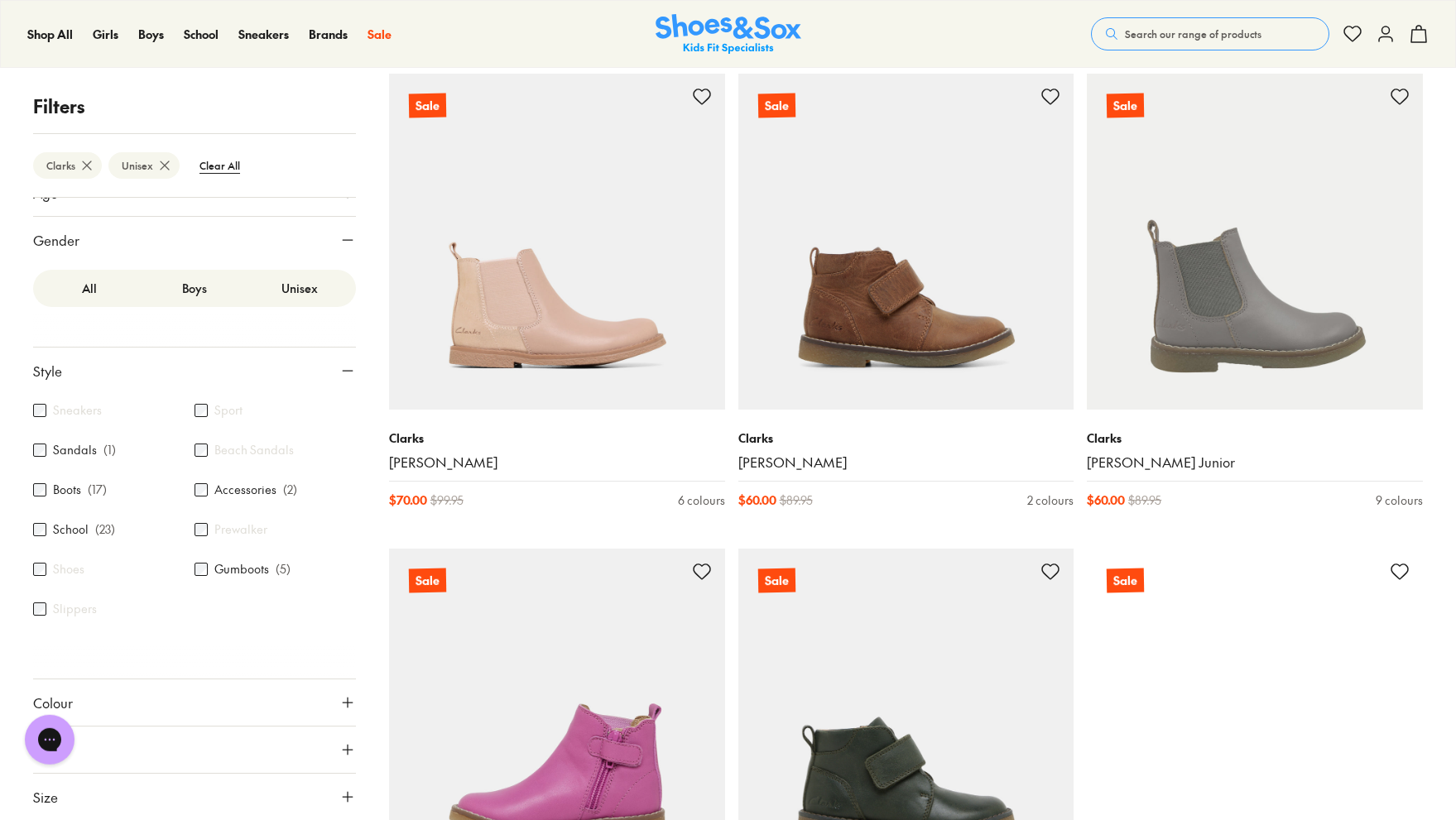
scroll to position [3151, 0]
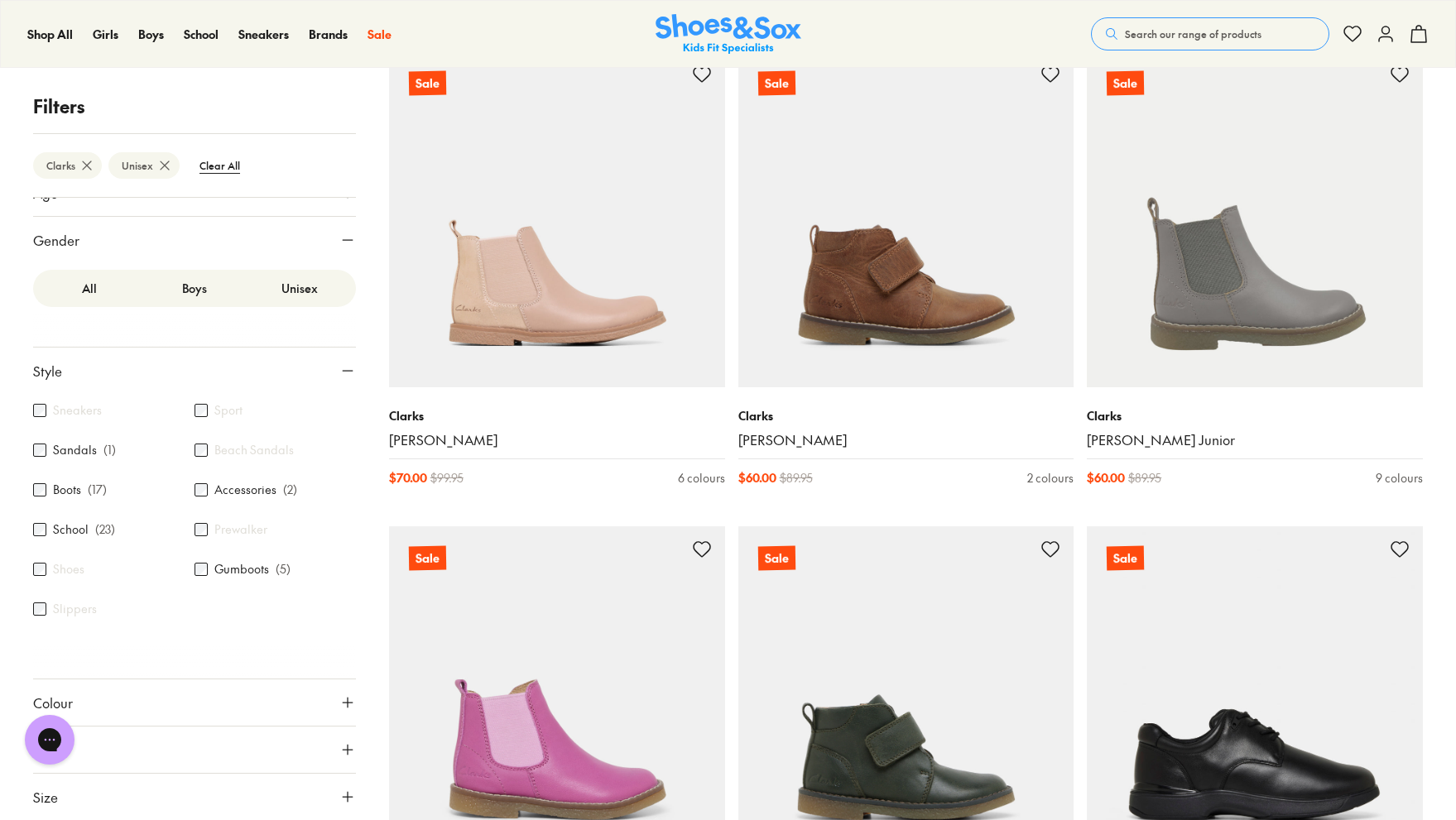
click at [158, 708] on button "Colour" at bounding box center [194, 703] width 323 height 47
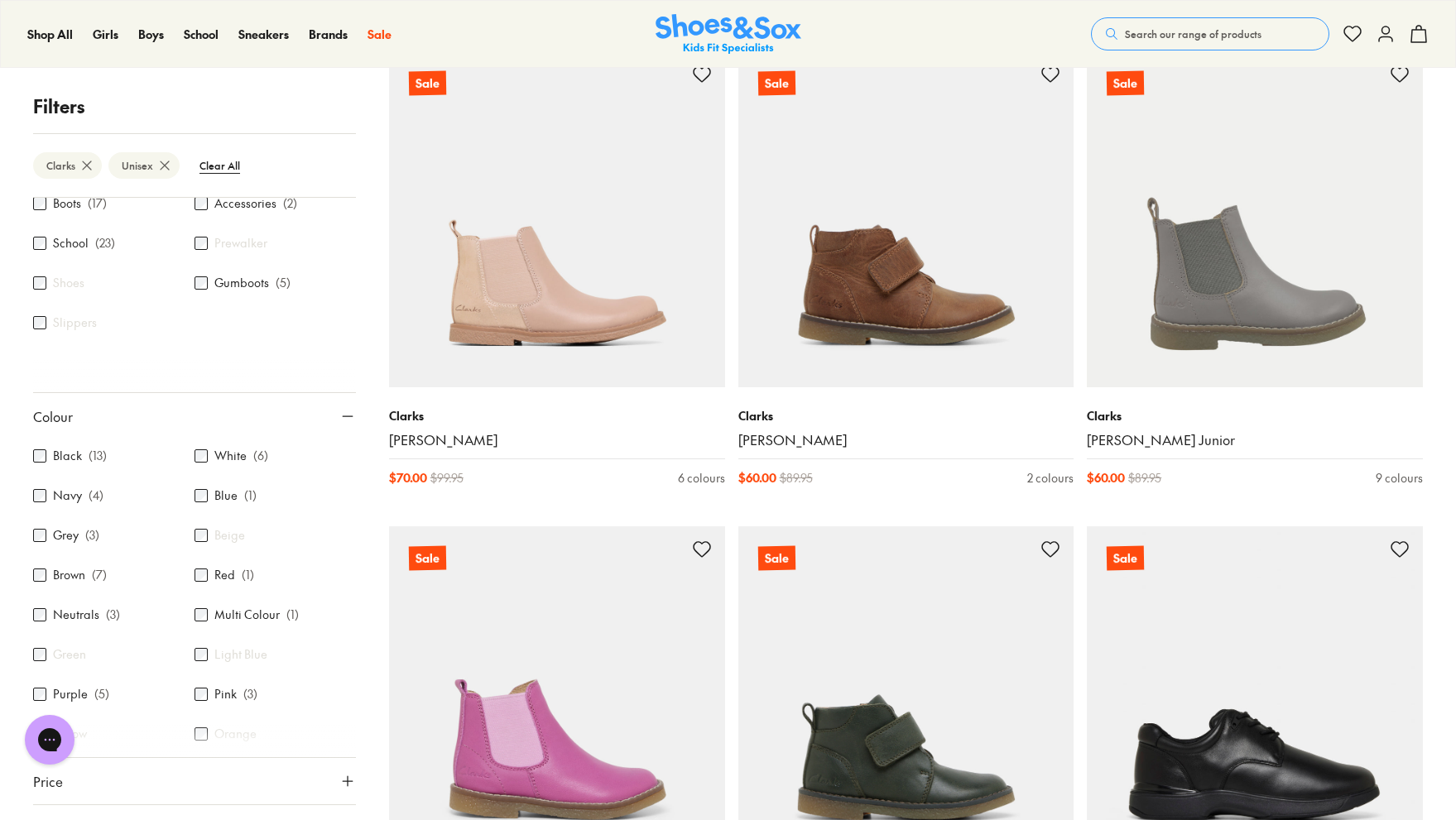
scroll to position [691, 0]
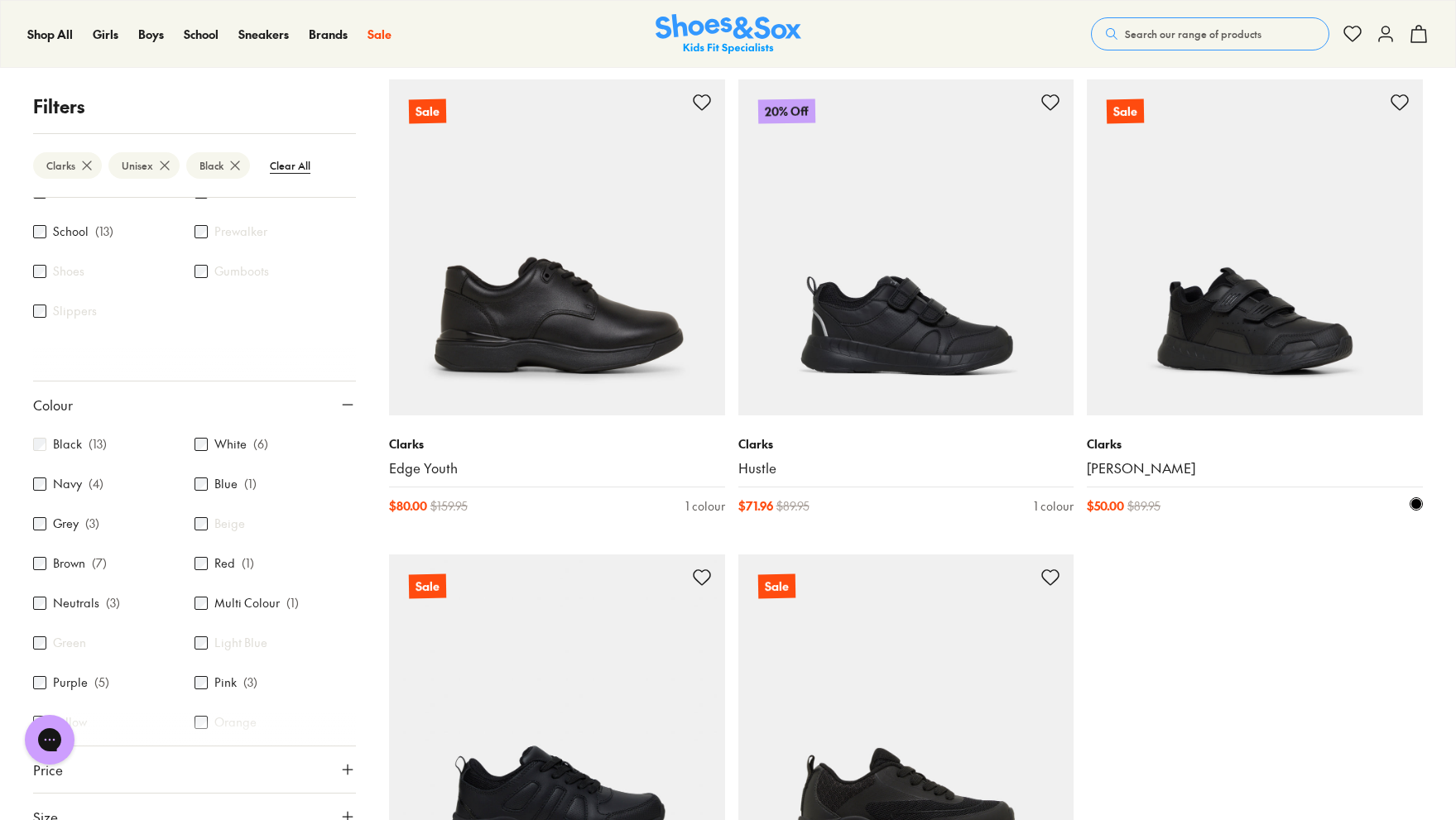
scroll to position [1641, 0]
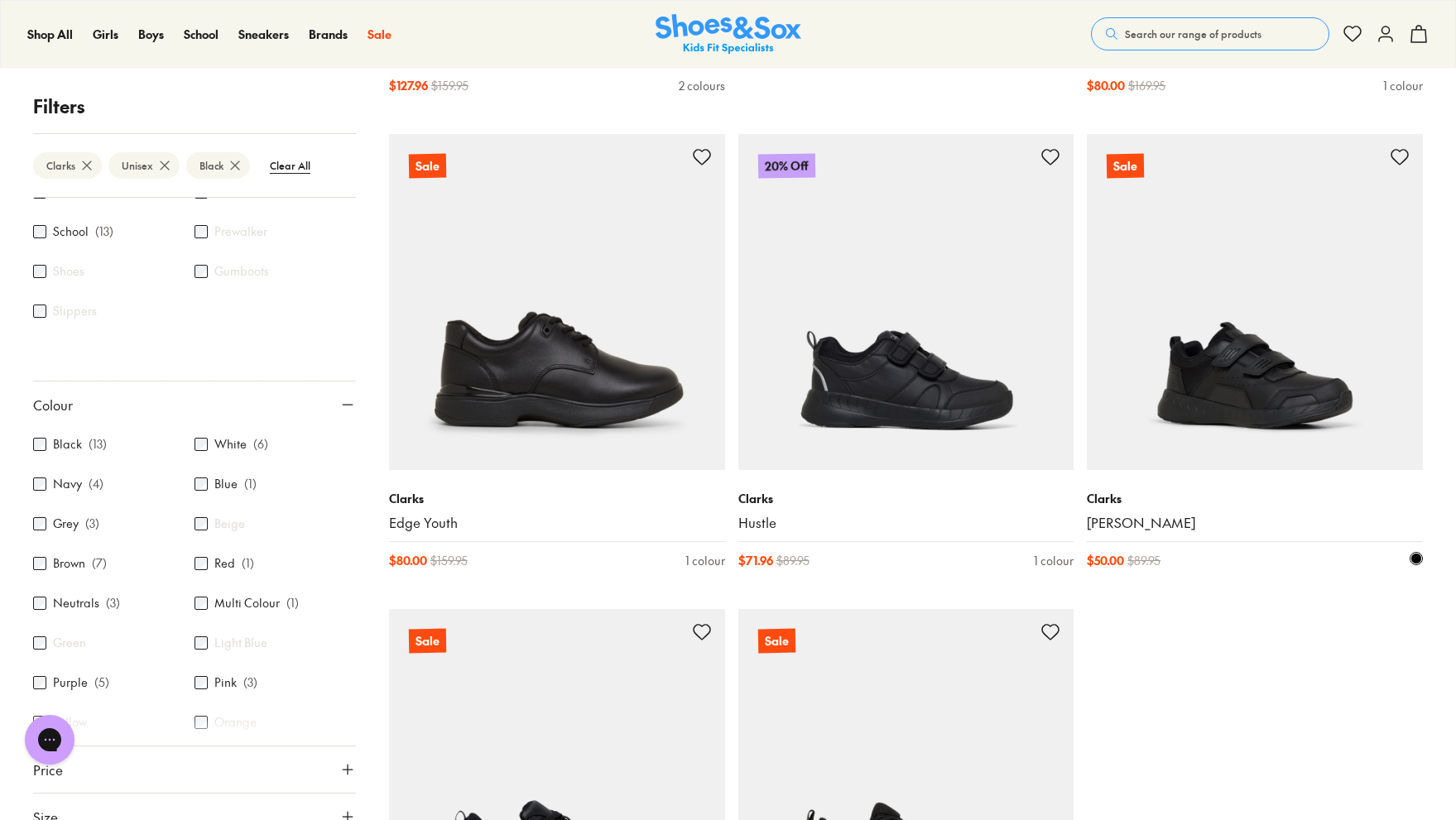
click at [1275, 410] on img at bounding box center [1255, 302] width 336 height 336
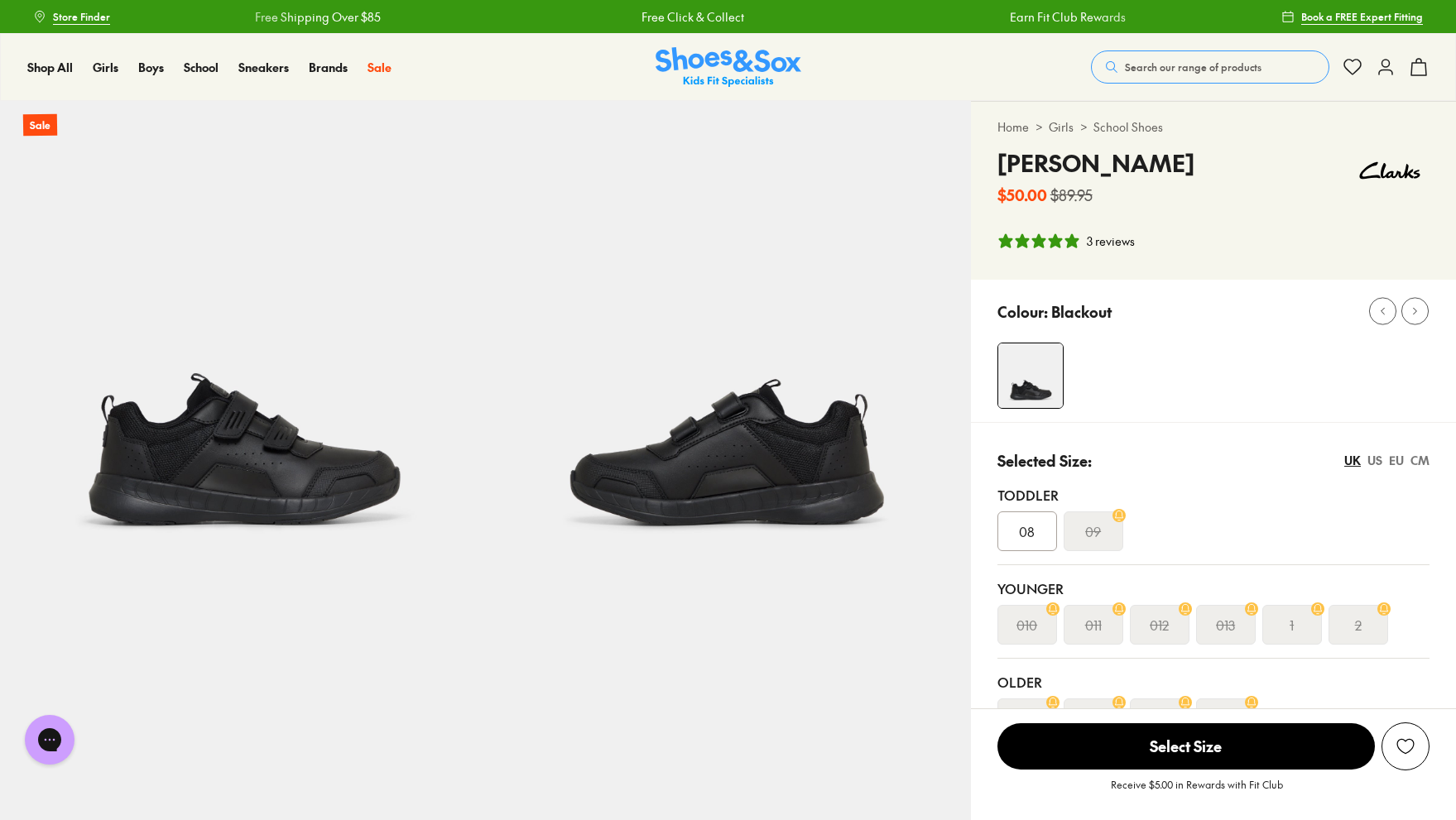
select select "*"
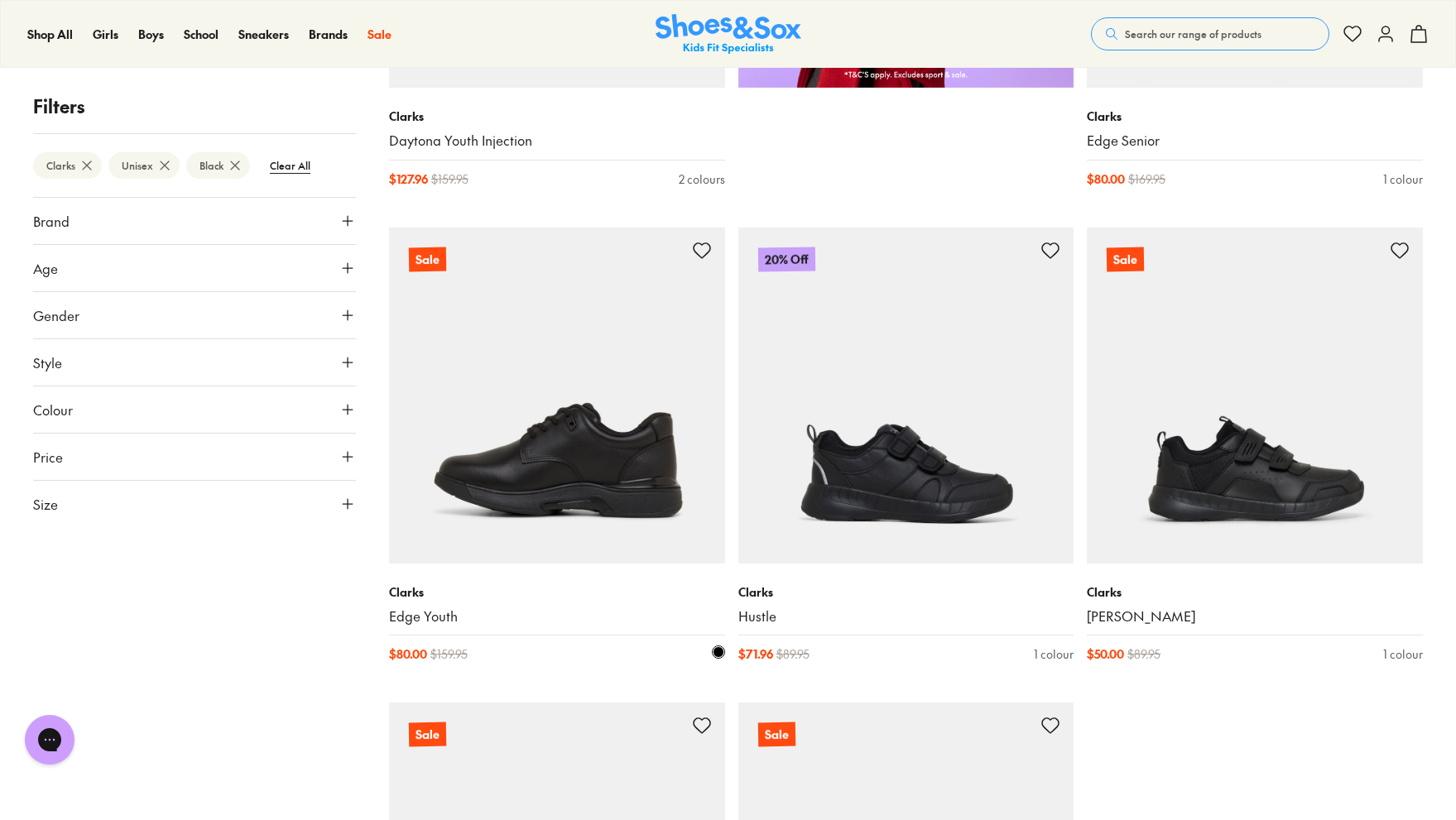
scroll to position [2011, 0]
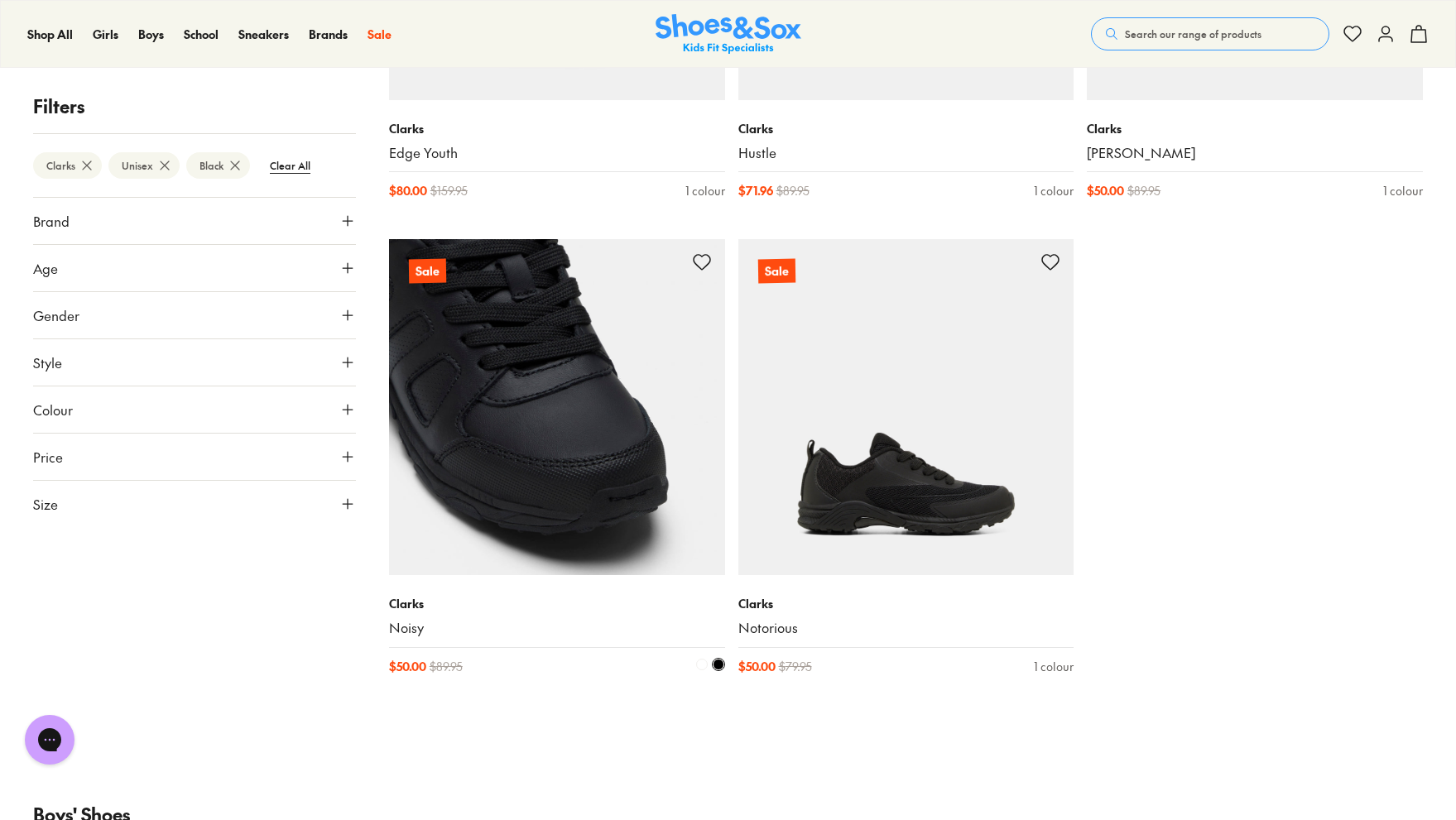
click at [548, 530] on img at bounding box center [557, 407] width 336 height 336
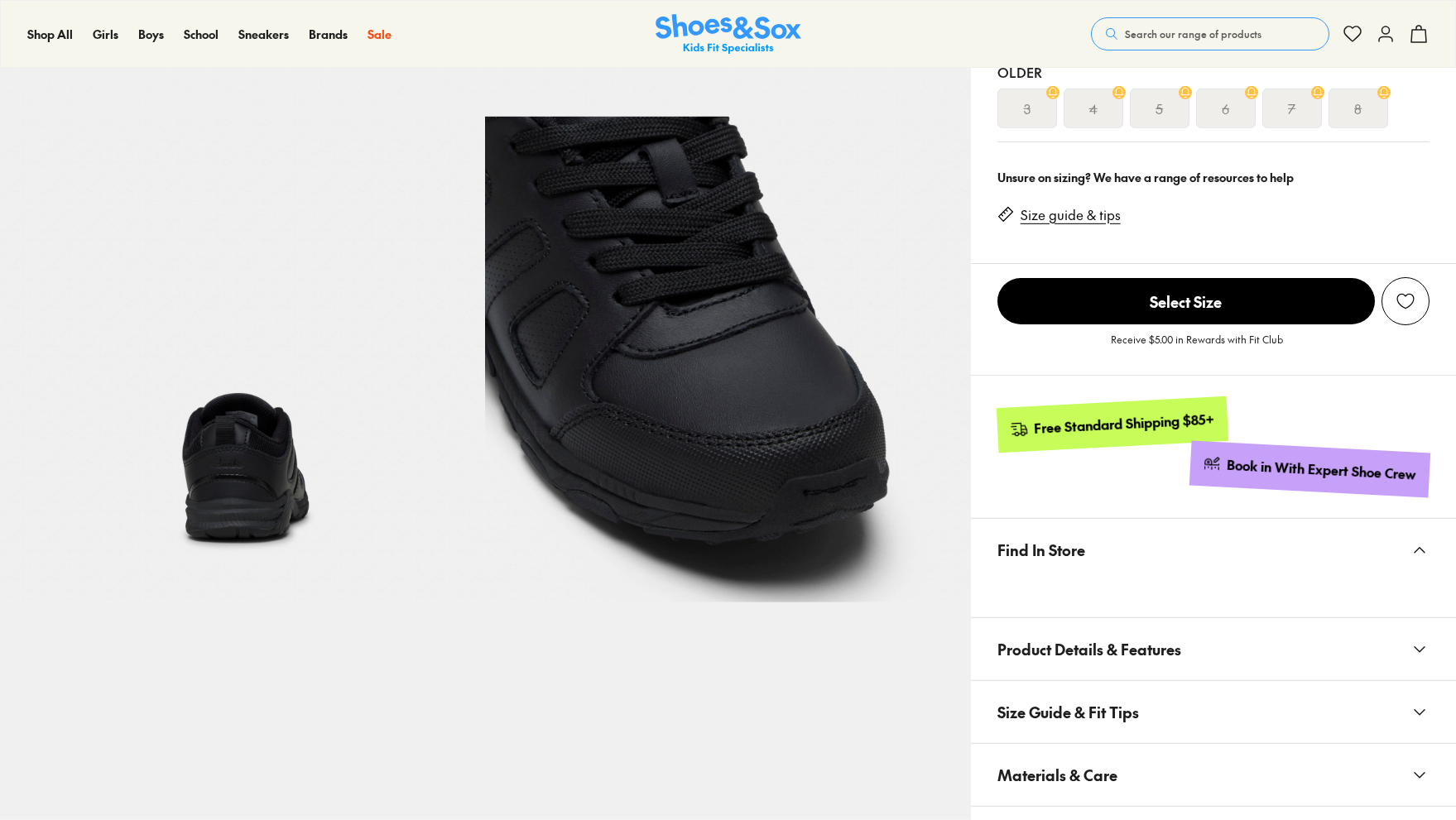
select select "*"
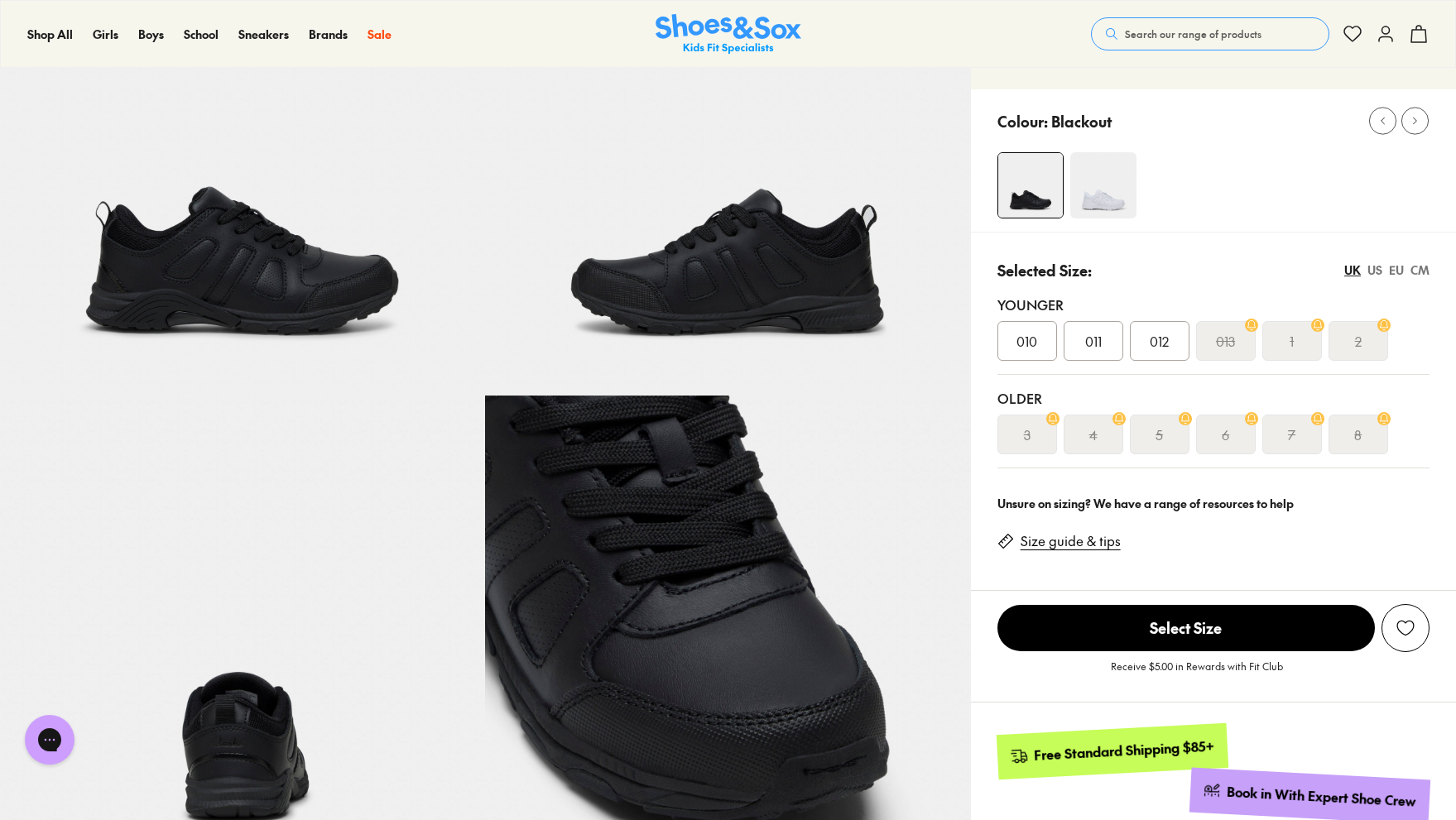
scroll to position [158, 0]
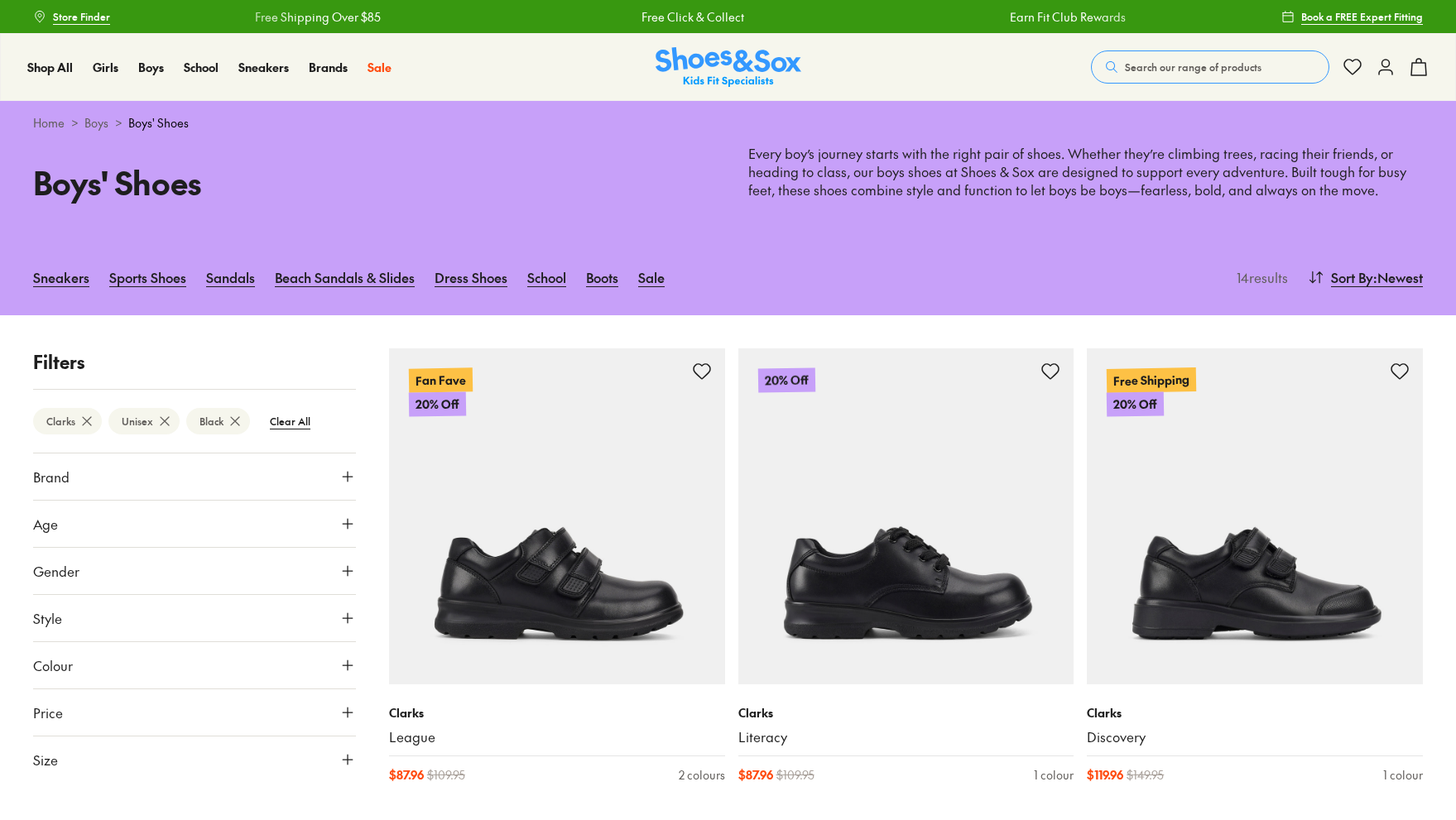
type input "***"
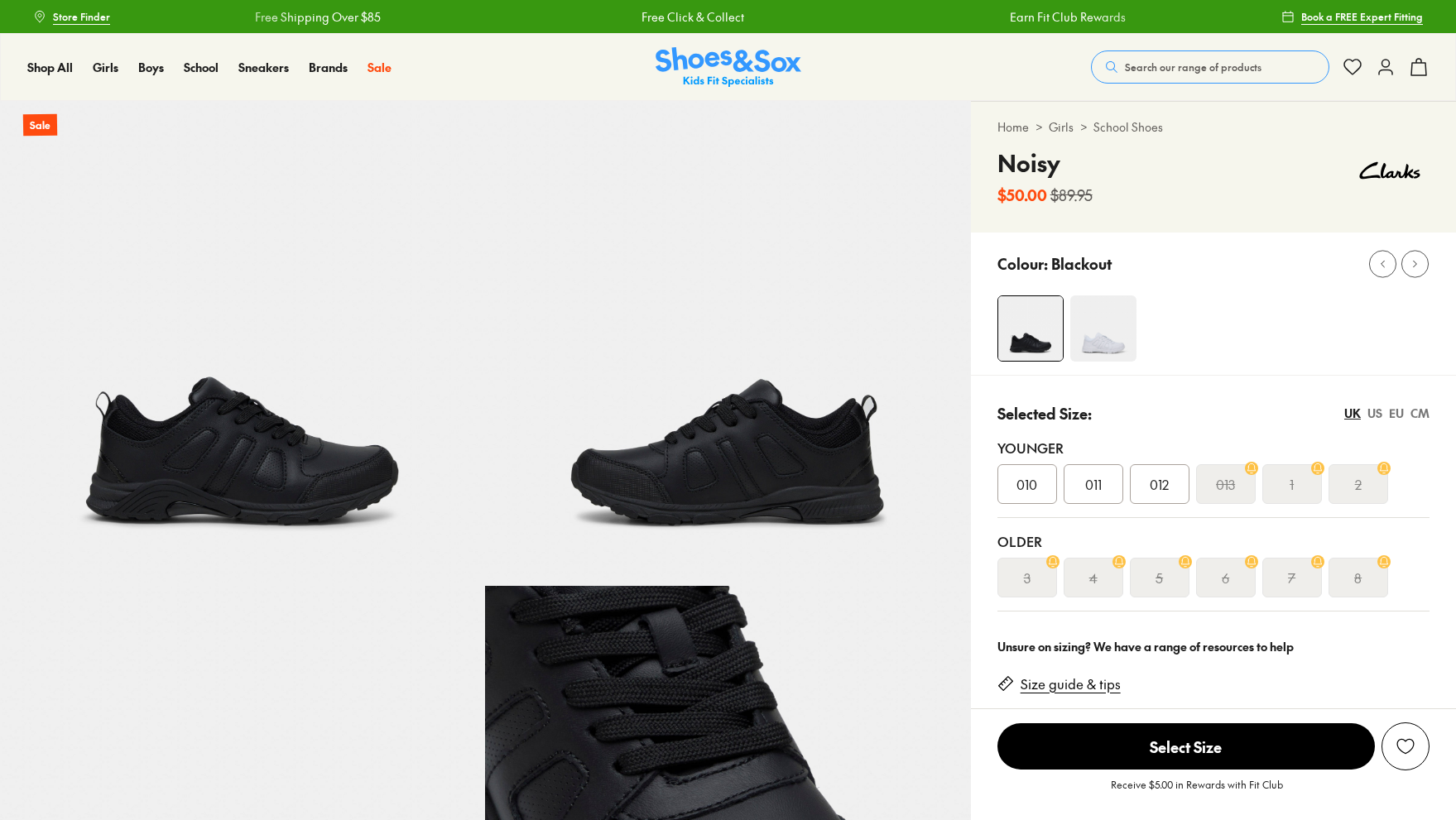
select select "*"
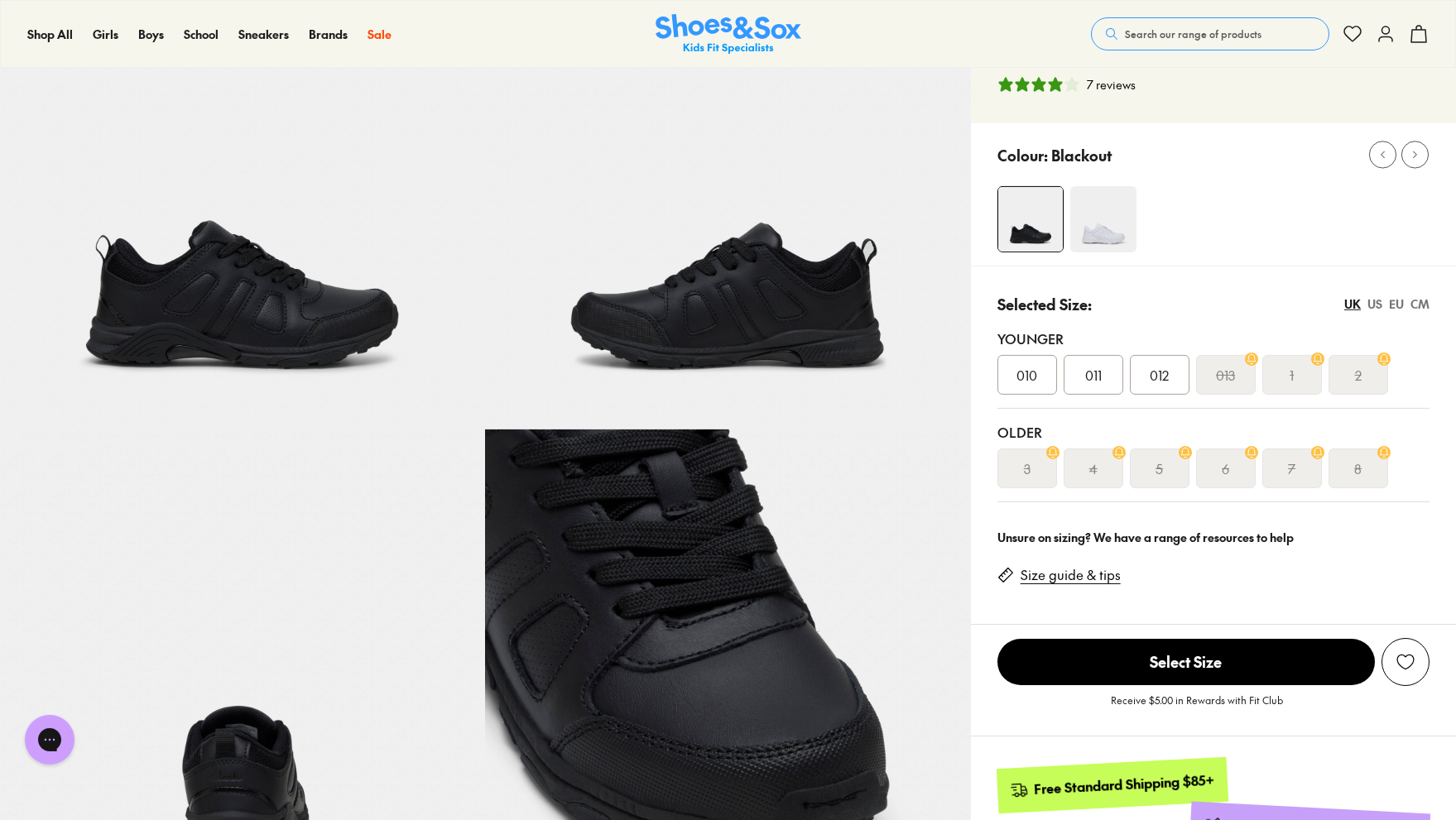
scroll to position [93, 0]
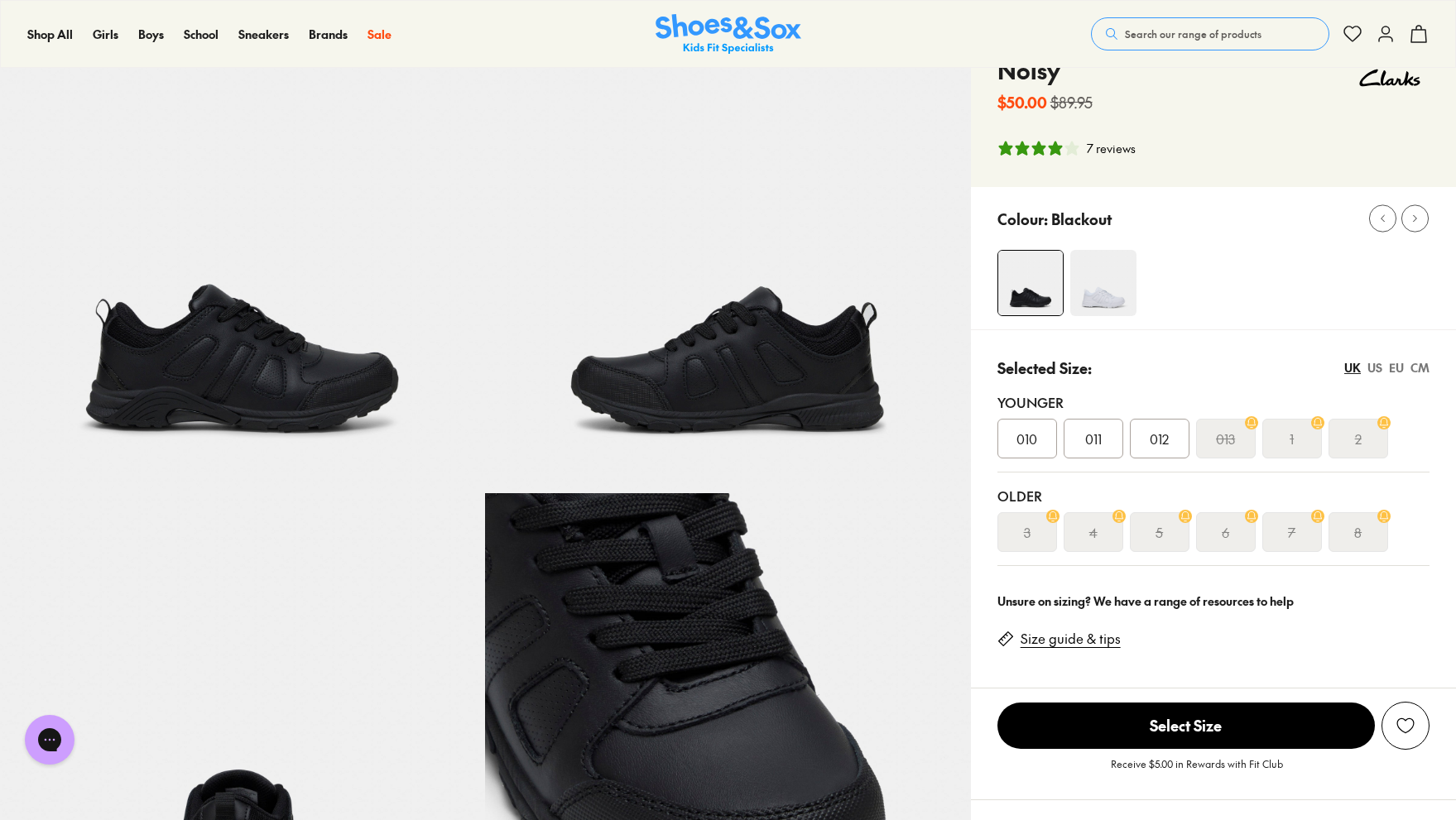
click at [1116, 284] on img at bounding box center [1103, 283] width 66 height 66
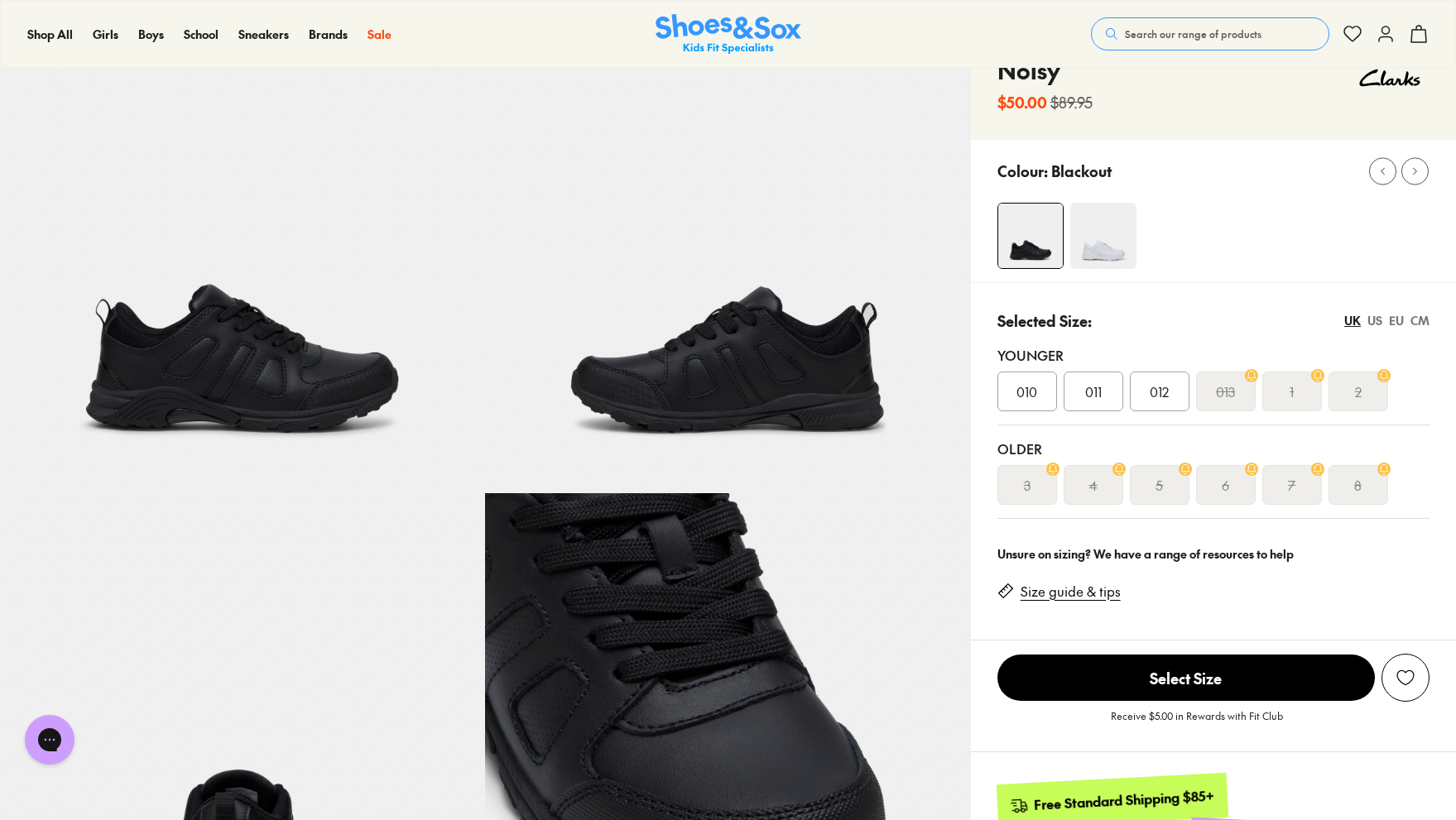
select select "*"
